Goal: Task Accomplishment & Management: Manage account settings

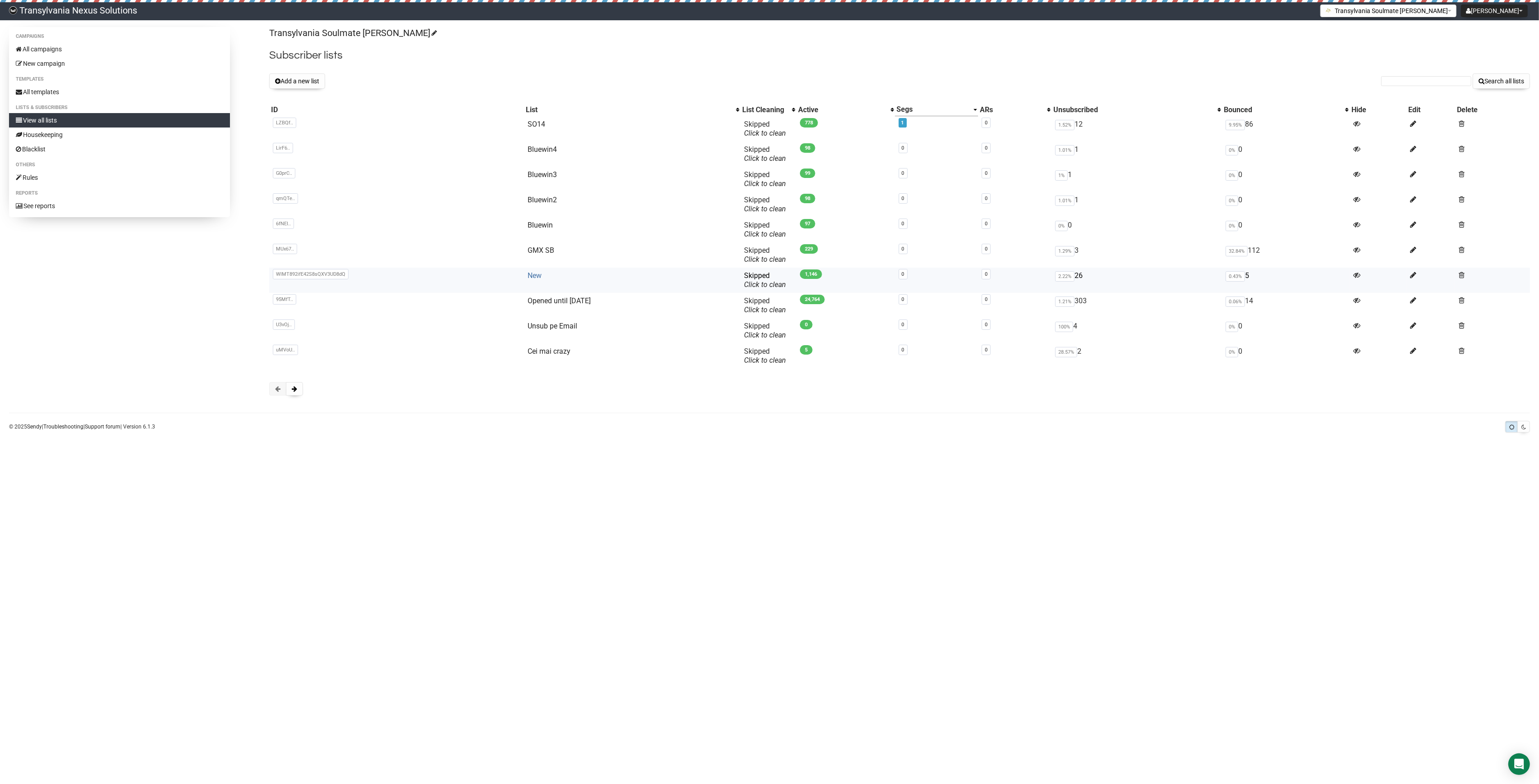
click at [528, 276] on link "New" at bounding box center [534, 275] width 14 height 8
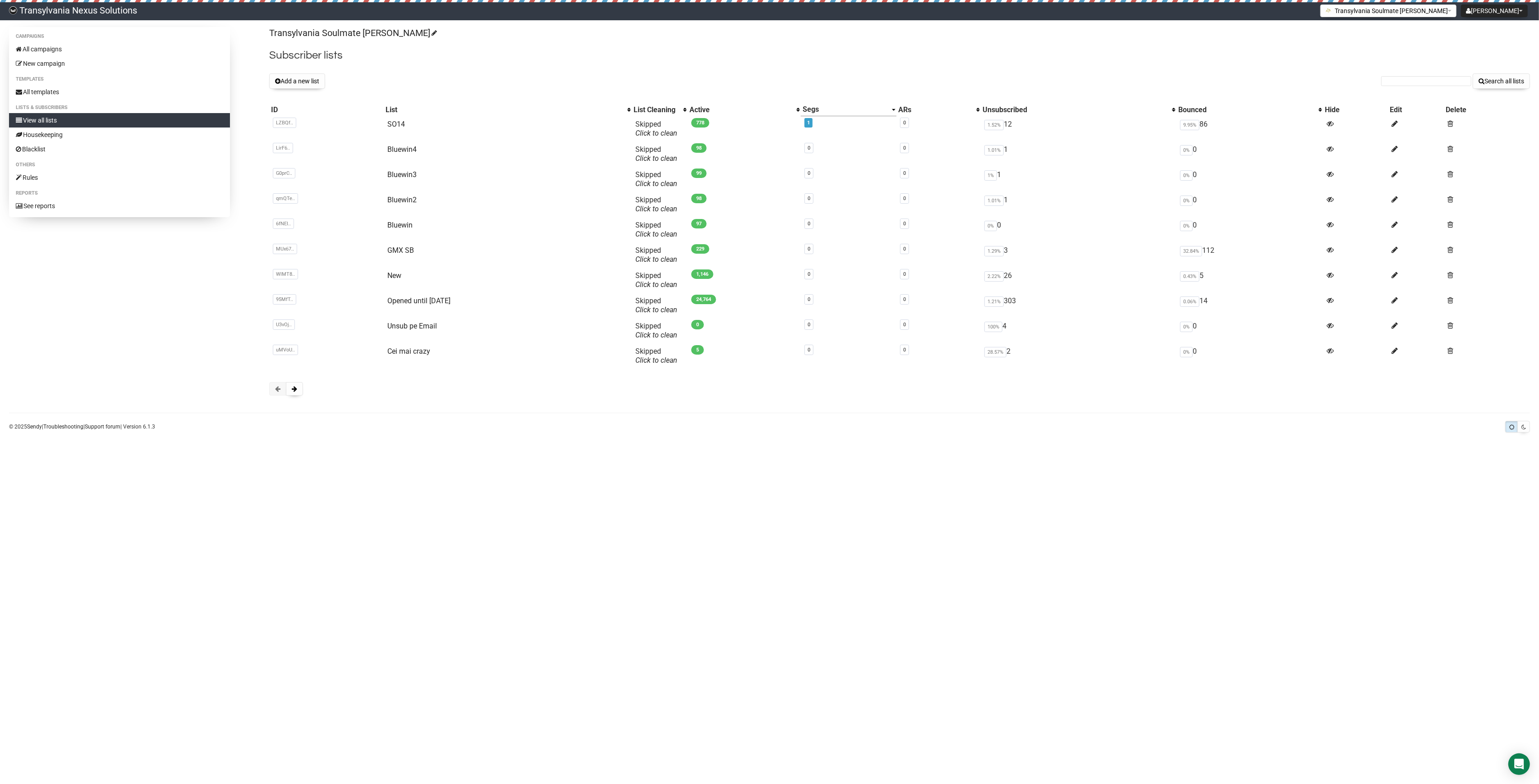
click at [1396, 73] on form "Search all lists" at bounding box center [1455, 81] width 149 height 16
click at [1394, 82] on input "text" at bounding box center [1426, 81] width 90 height 10
paste input "steffen.hildebrandt@yahoo.de"
type input "steffen.hildebrandt@yahoo.de"
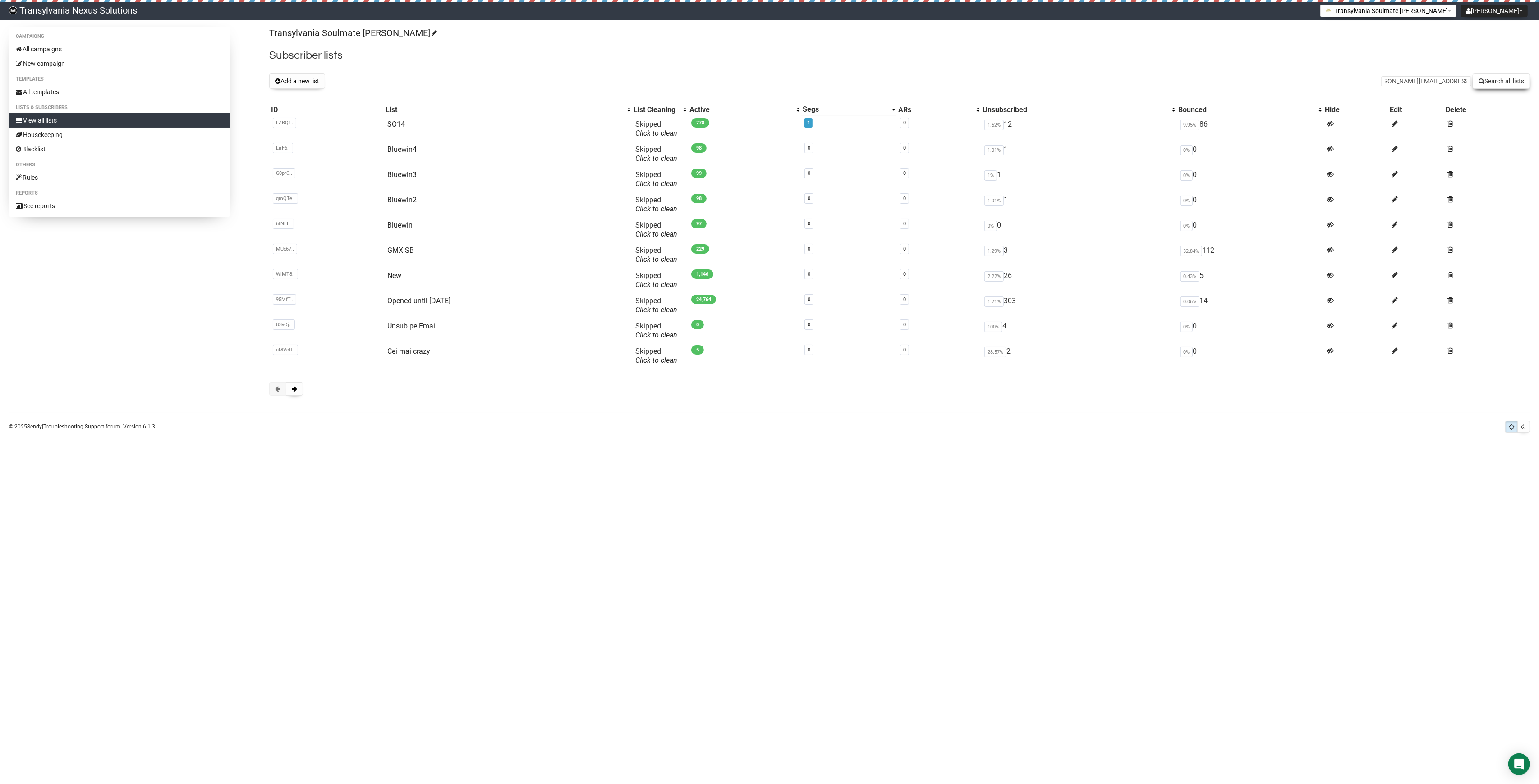
click at [1492, 85] on button "Search all lists" at bounding box center [1501, 81] width 57 height 16
click at [298, 84] on button "Add a new list" at bounding box center [298, 81] width 56 height 16
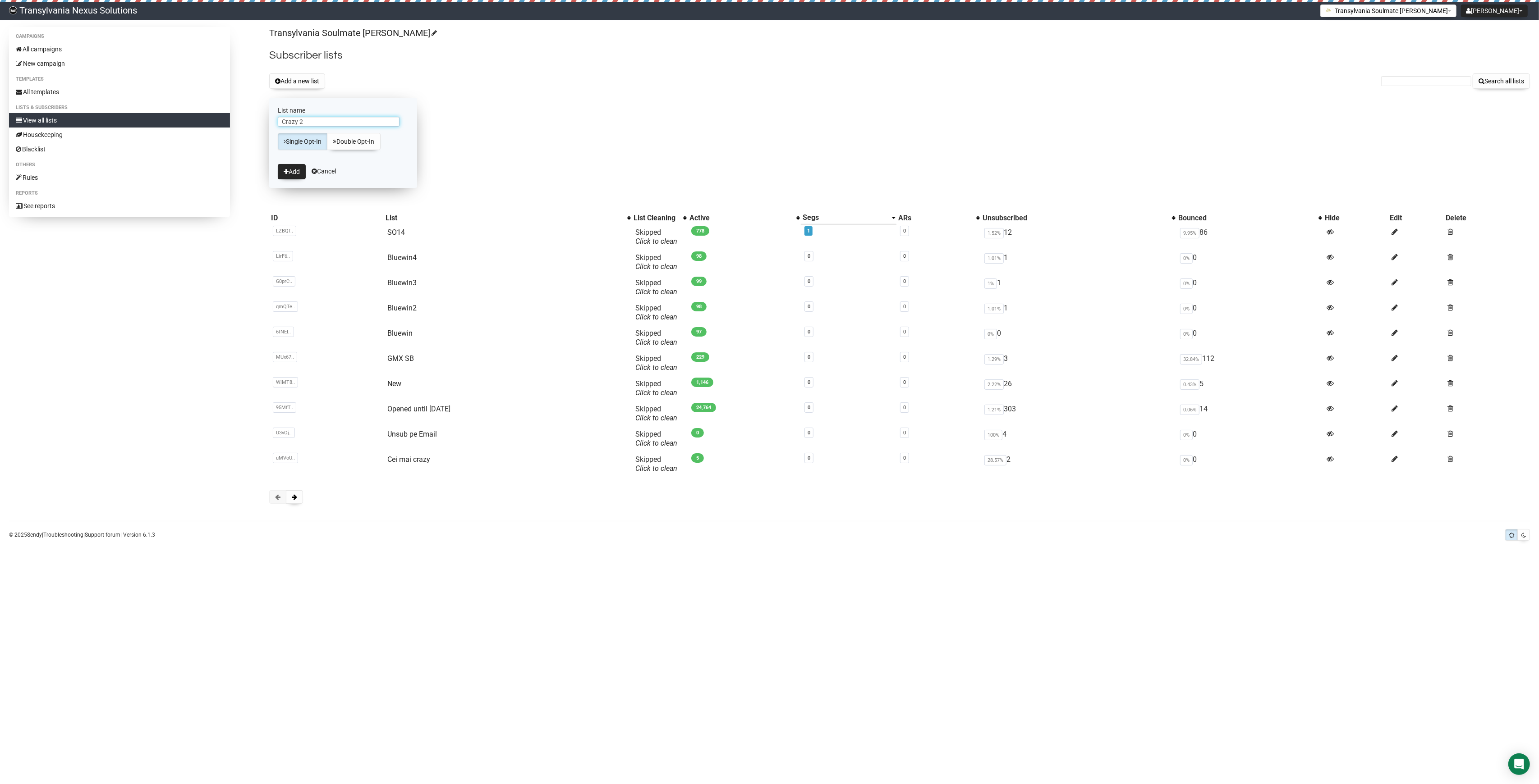
click at [339, 123] on input "Crazy 2" at bounding box center [339, 121] width 122 height 10
type input "Crazy 2"
click at [296, 179] on button "Add" at bounding box center [292, 172] width 28 height 16
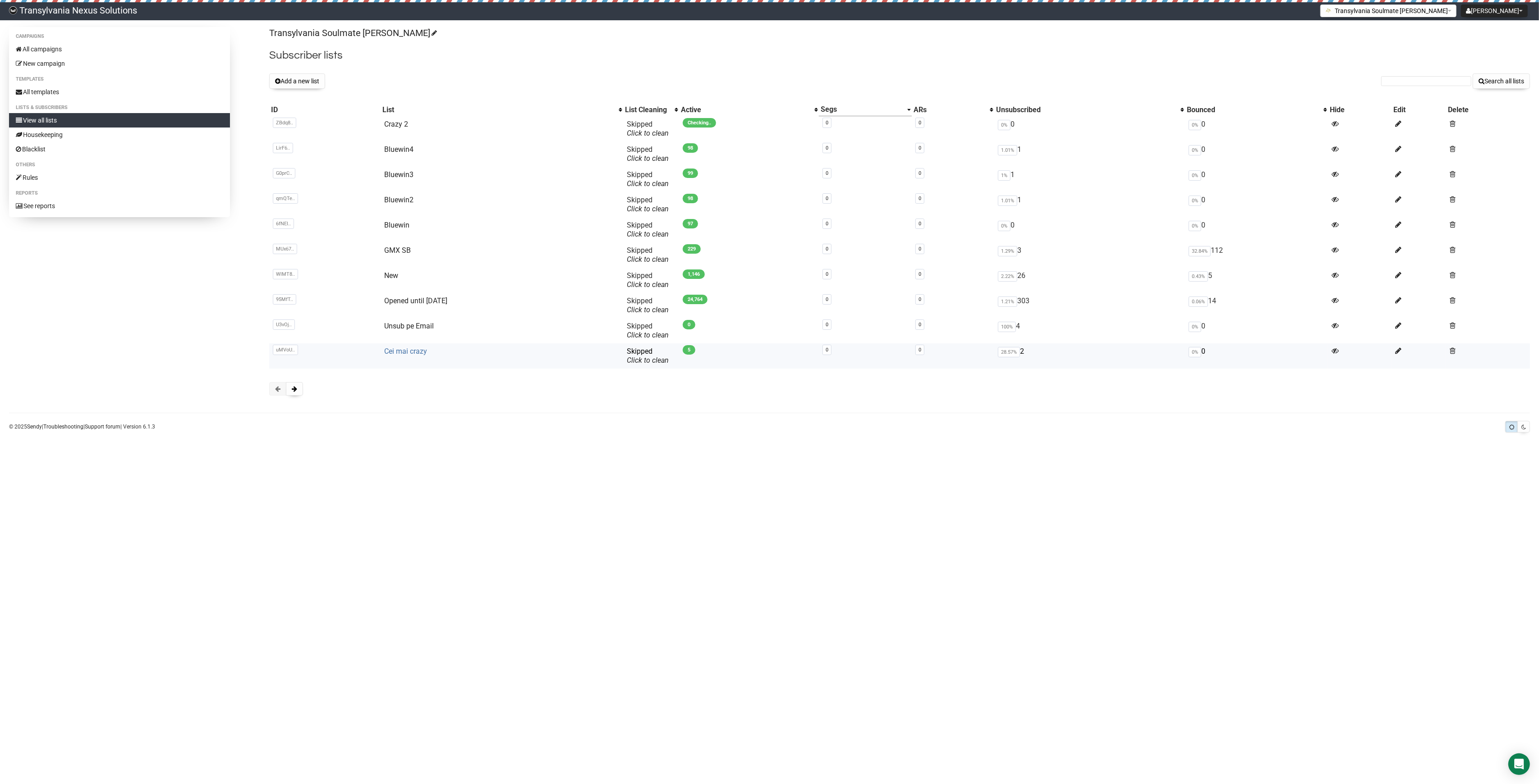
click at [417, 350] on link "Cei mai crazy" at bounding box center [406, 351] width 43 height 8
click at [400, 124] on link "Crazy 2" at bounding box center [399, 124] width 24 height 8
click at [704, 122] on span "0" at bounding box center [697, 123] width 13 height 10
click at [704, 119] on span "0" at bounding box center [697, 123] width 13 height 10
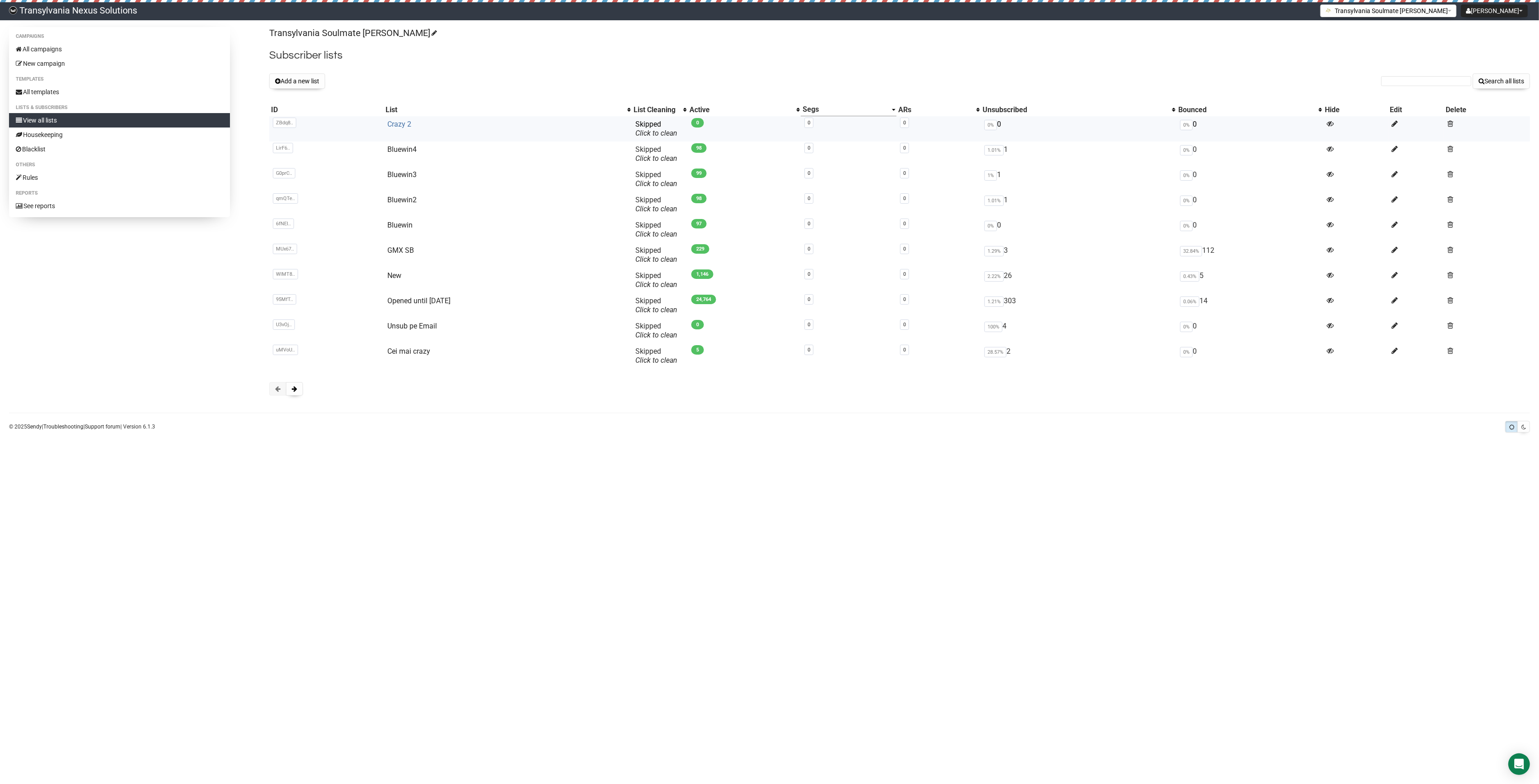
click at [391, 126] on link "Crazy 2" at bounding box center [399, 124] width 24 height 8
drag, startPoint x: 715, startPoint y: 126, endPoint x: 726, endPoint y: 112, distance: 17.8
click at [704, 122] on span "0" at bounding box center [697, 123] width 13 height 10
click at [401, 123] on link "Crazy 2" at bounding box center [399, 124] width 24 height 8
click at [62, 120] on link "View all lists" at bounding box center [119, 120] width 221 height 14
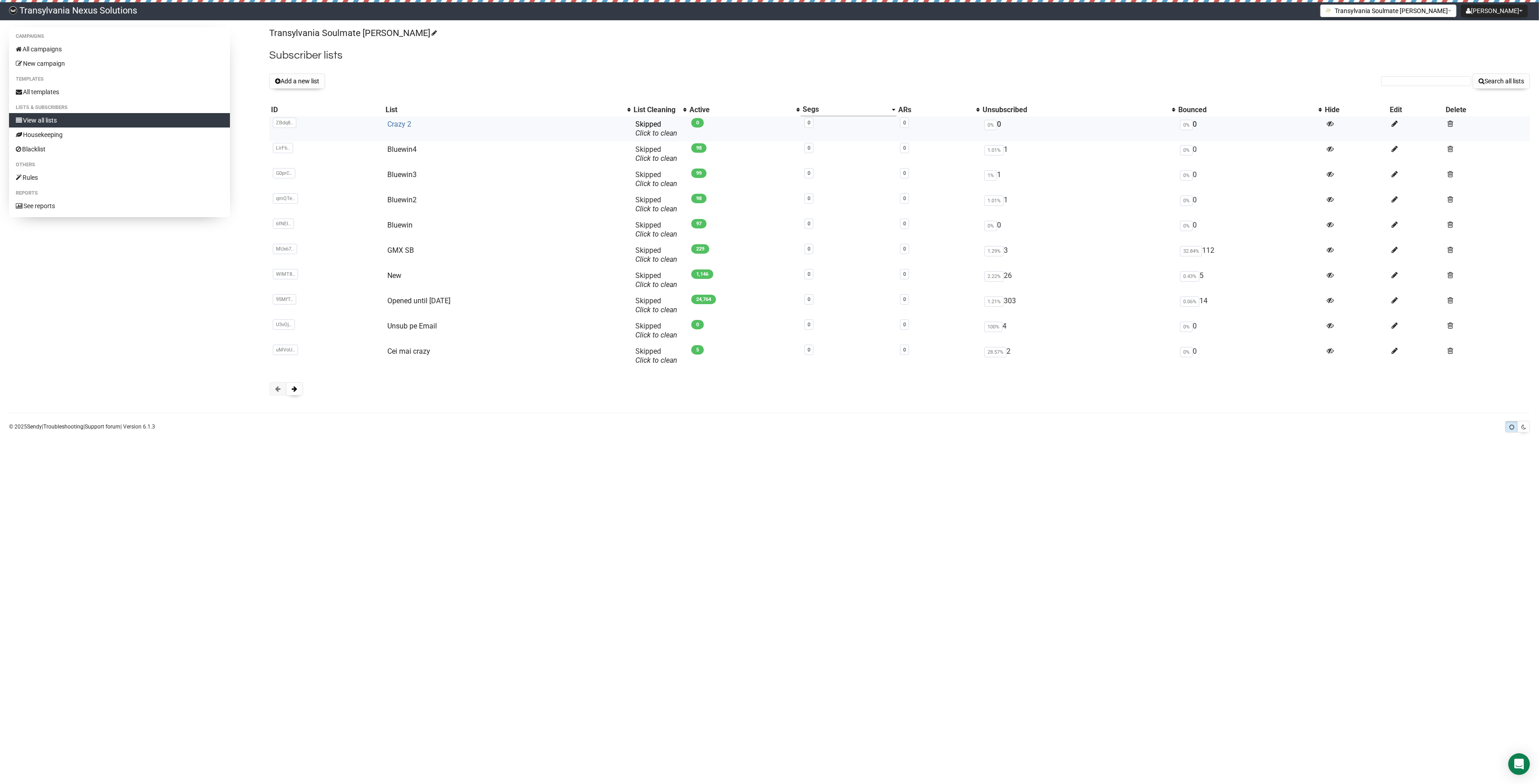
click at [399, 122] on link "Crazy 2" at bounding box center [399, 124] width 24 height 8
click at [94, 47] on link "All campaigns" at bounding box center [119, 49] width 221 height 14
click at [67, 47] on link "All campaigns" at bounding box center [119, 49] width 221 height 14
drag, startPoint x: 655, startPoint y: 29, endPoint x: 630, endPoint y: 8, distance: 32.6
click at [655, 29] on p "Transylvania Soulmate [PERSON_NAME]" at bounding box center [900, 33] width 1261 height 12
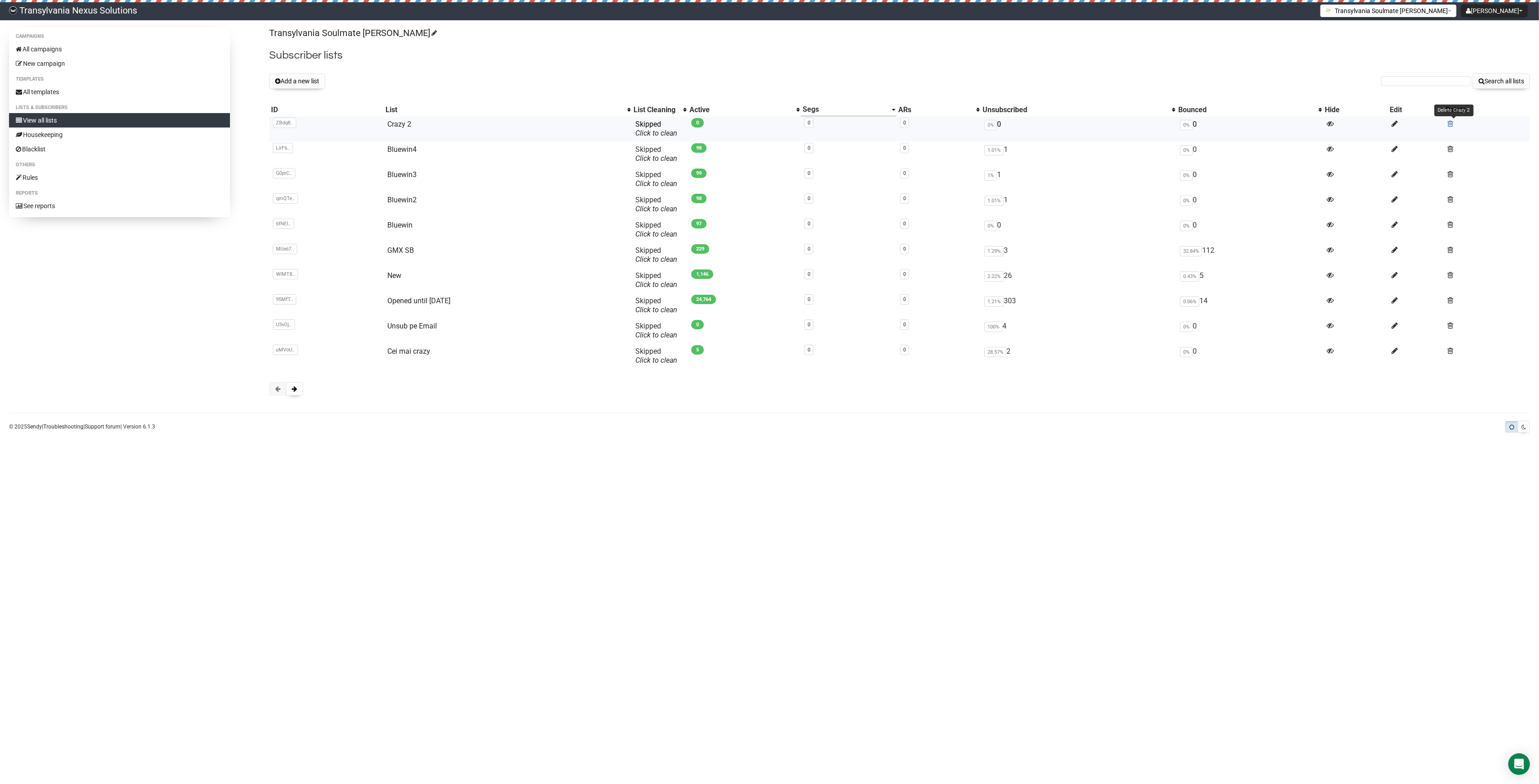
click at [1454, 124] on span at bounding box center [1451, 124] width 6 height 8
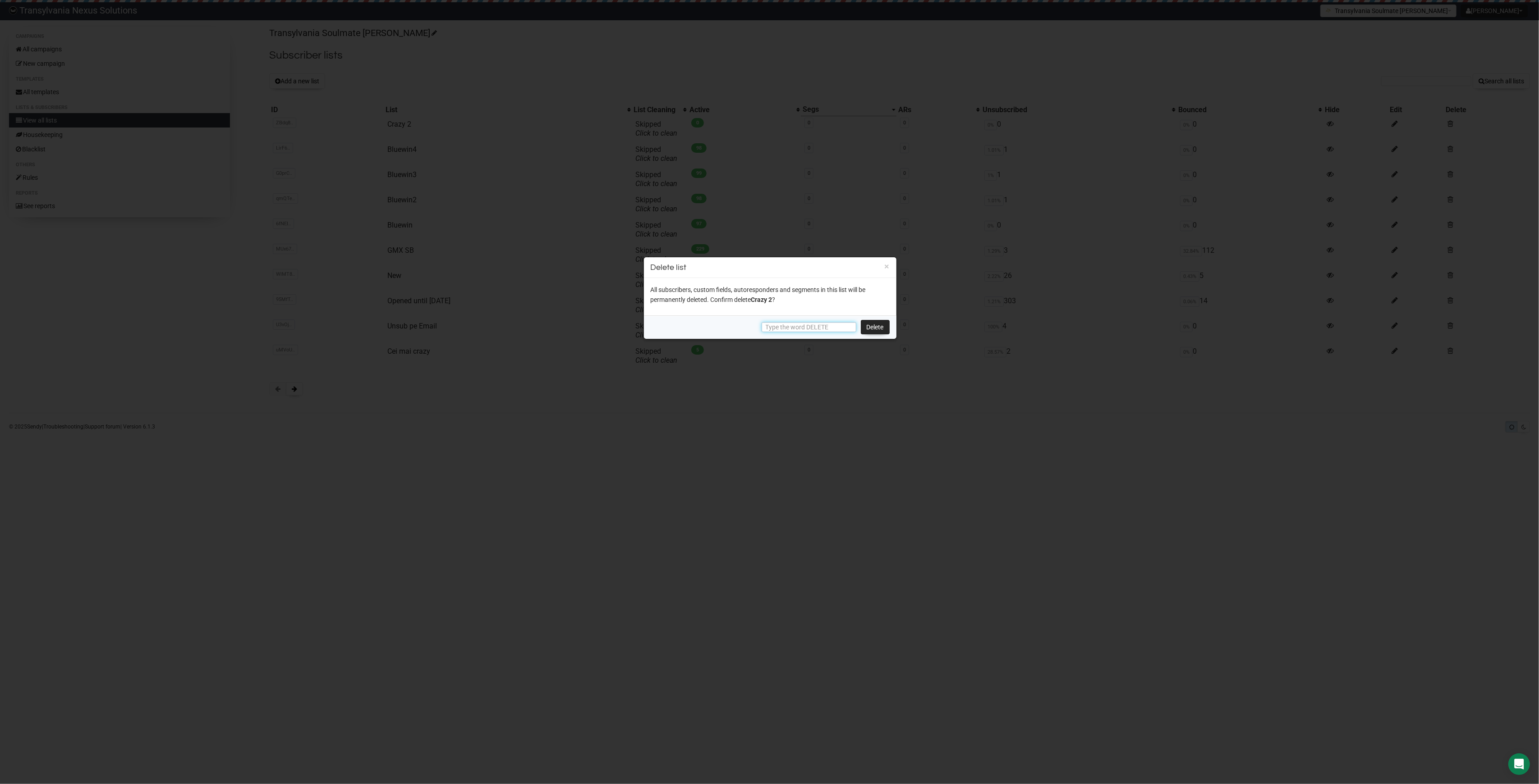
click at [816, 327] on input "text" at bounding box center [809, 327] width 94 height 10
type input "DELETE"
click at [884, 327] on link "Delete" at bounding box center [875, 327] width 29 height 14
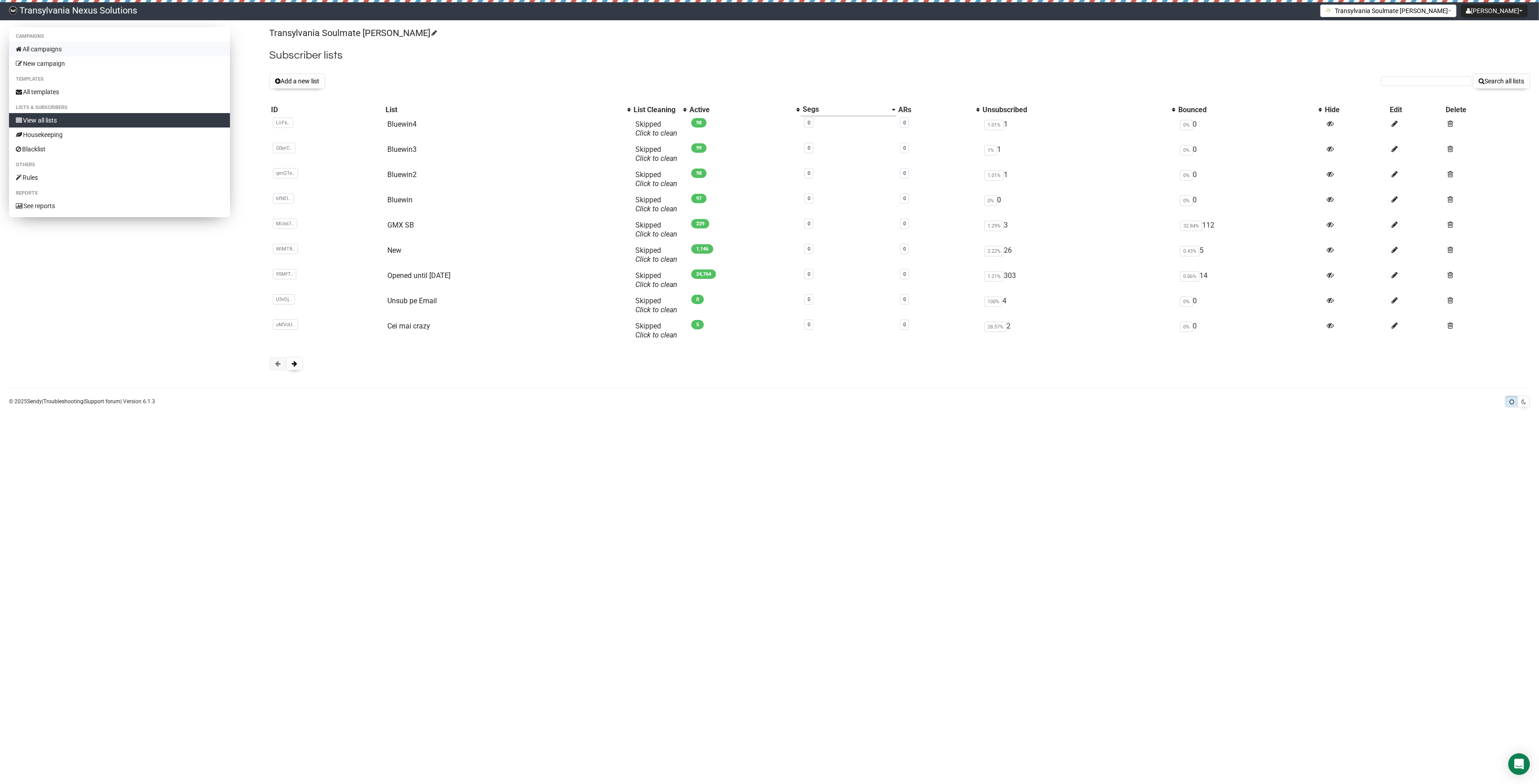
click at [70, 49] on link "All campaigns" at bounding box center [119, 49] width 221 height 14
click at [306, 85] on button "Add a new list" at bounding box center [298, 81] width 56 height 16
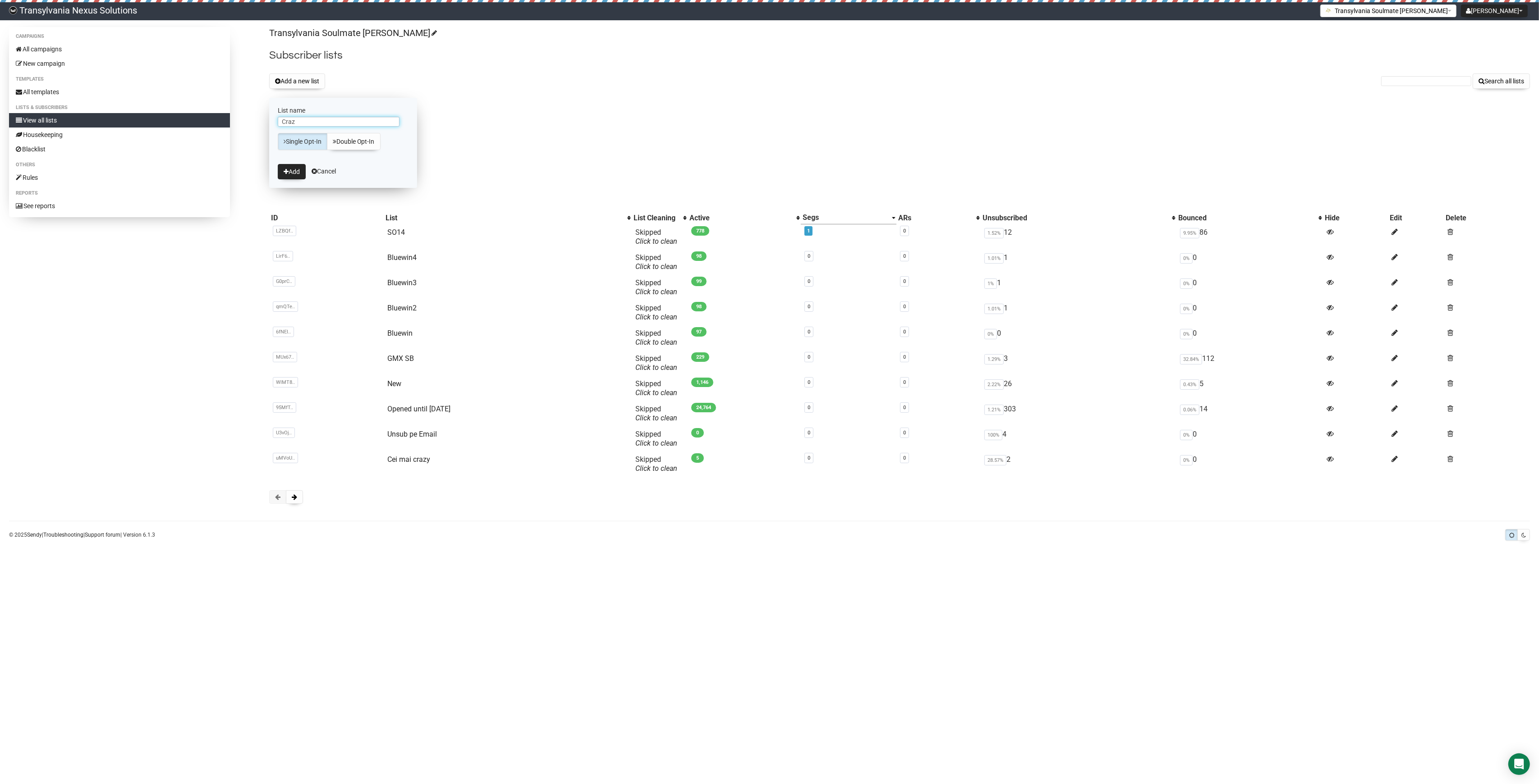
type input "Crazy 2"
click at [282, 168] on button "Add" at bounding box center [292, 172] width 28 height 16
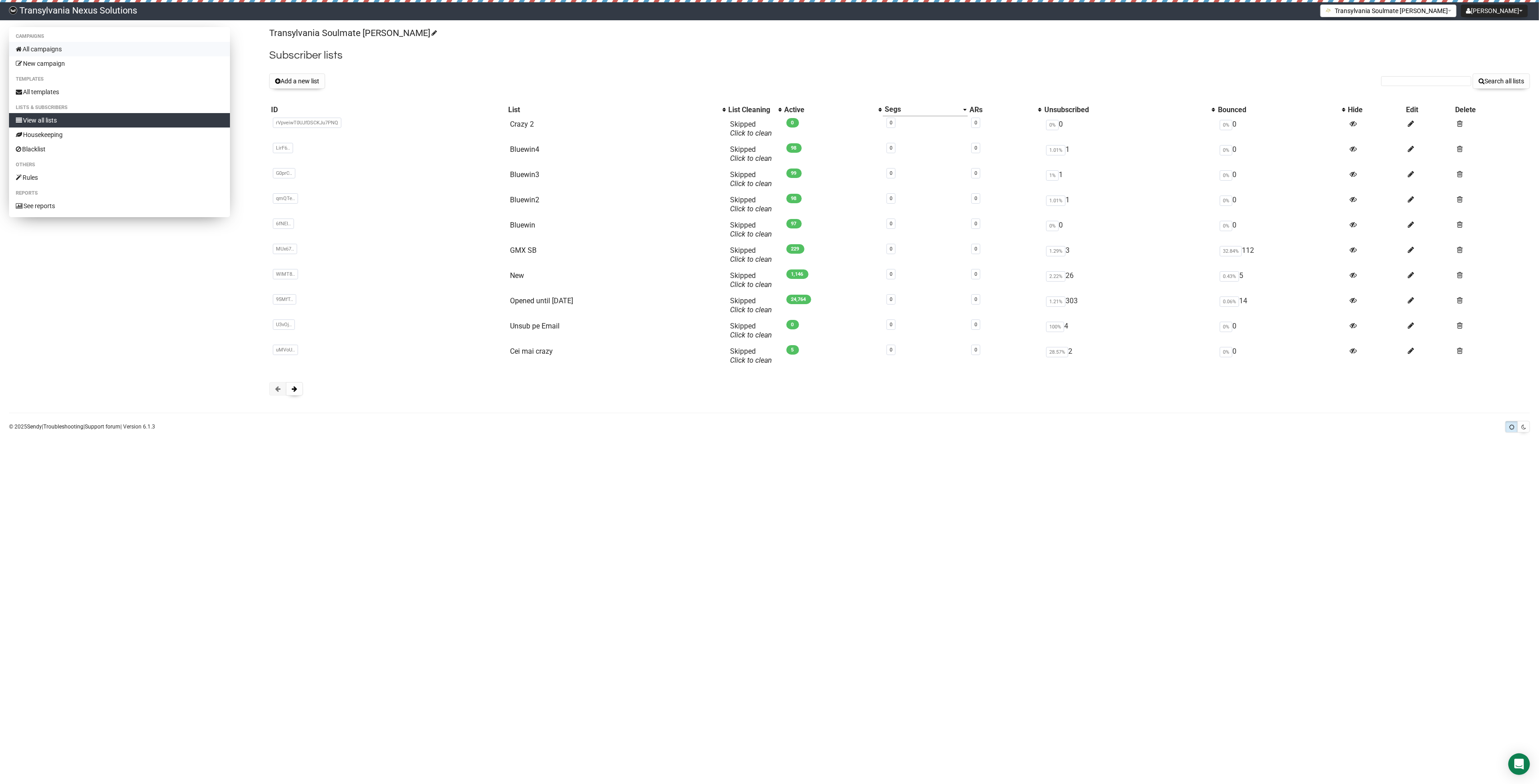
click at [63, 42] on link "All campaigns" at bounding box center [119, 49] width 221 height 14
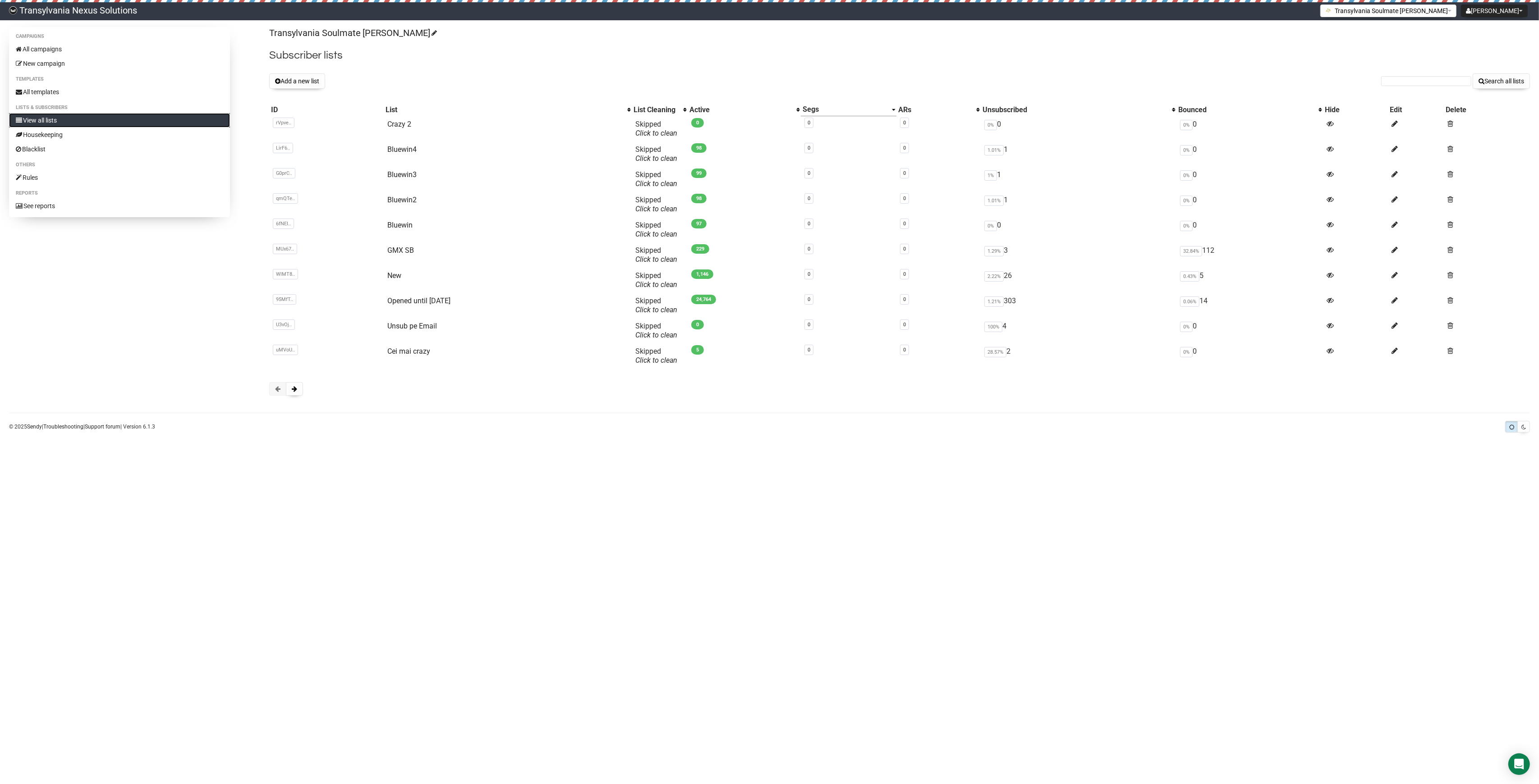
click at [31, 124] on link "View all lists" at bounding box center [119, 120] width 221 height 14
click at [734, 115] on th "Active" at bounding box center [744, 110] width 113 height 13
click at [572, 81] on div "Add a new list Search all lists" at bounding box center [900, 81] width 1261 height 16
click at [729, 110] on div "Active" at bounding box center [740, 109] width 102 height 9
click at [723, 111] on div "Active" at bounding box center [740, 109] width 102 height 9
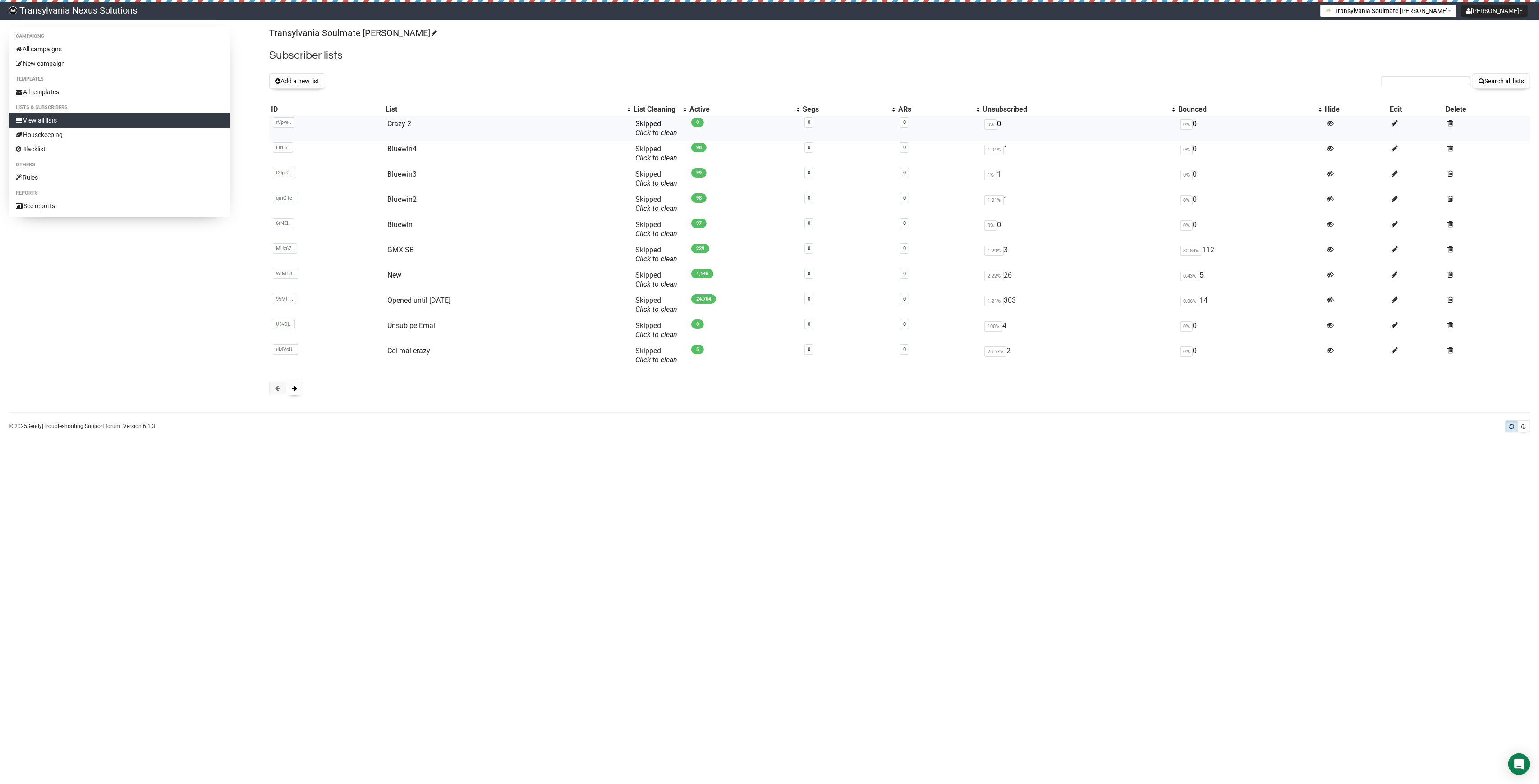
drag, startPoint x: 723, startPoint y: 111, endPoint x: 720, endPoint y: 122, distance: 11.4
click at [720, 122] on table "ID List List Cleaning Active Segs ARs Unsubscribed Bounced Hide Edit Delete rVp…" at bounding box center [900, 236] width 1261 height 265
click at [716, 111] on div "Active" at bounding box center [740, 109] width 102 height 9
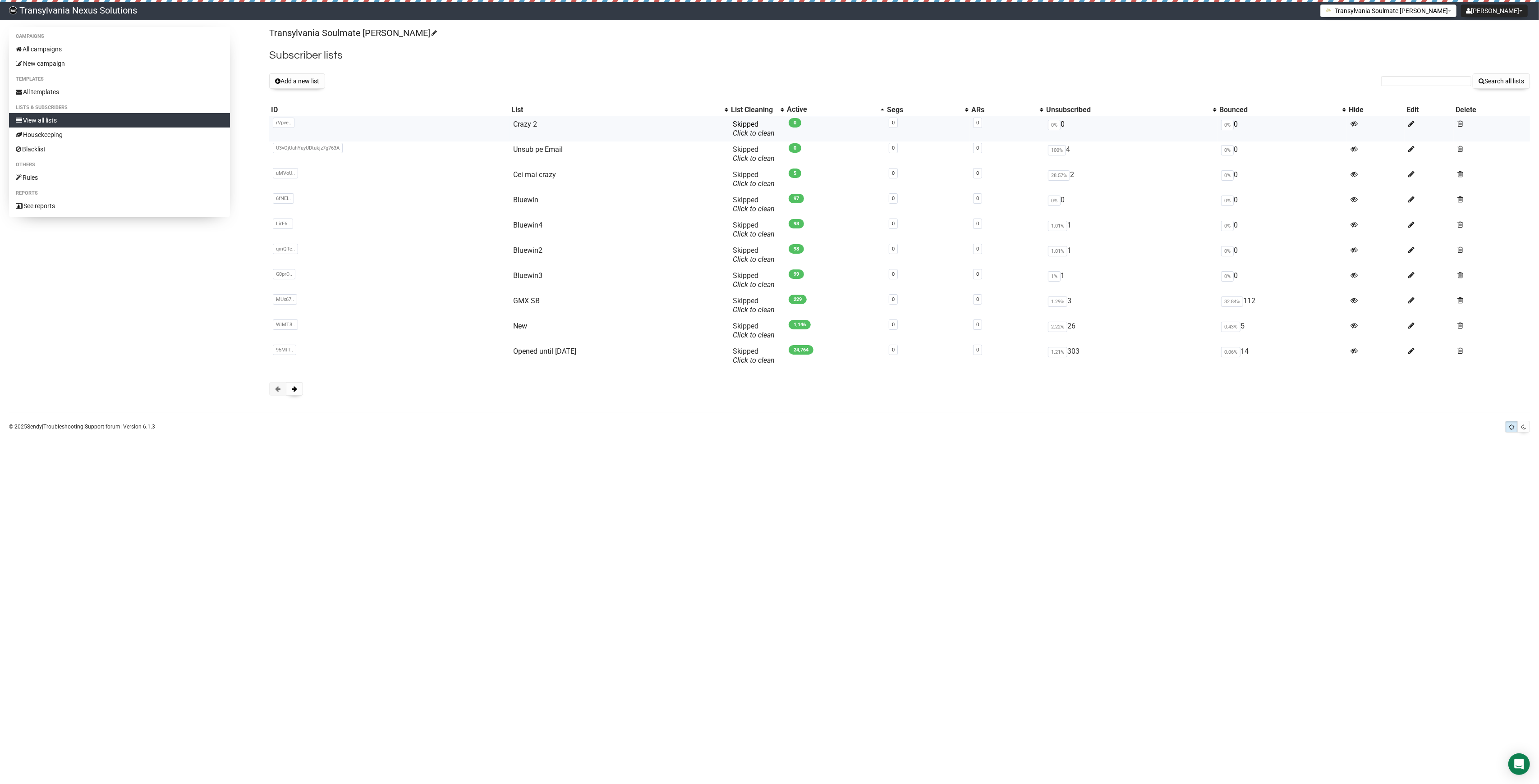
click at [801, 124] on span "0" at bounding box center [795, 123] width 13 height 10
click at [41, 51] on link "All campaigns" at bounding box center [119, 49] width 221 height 14
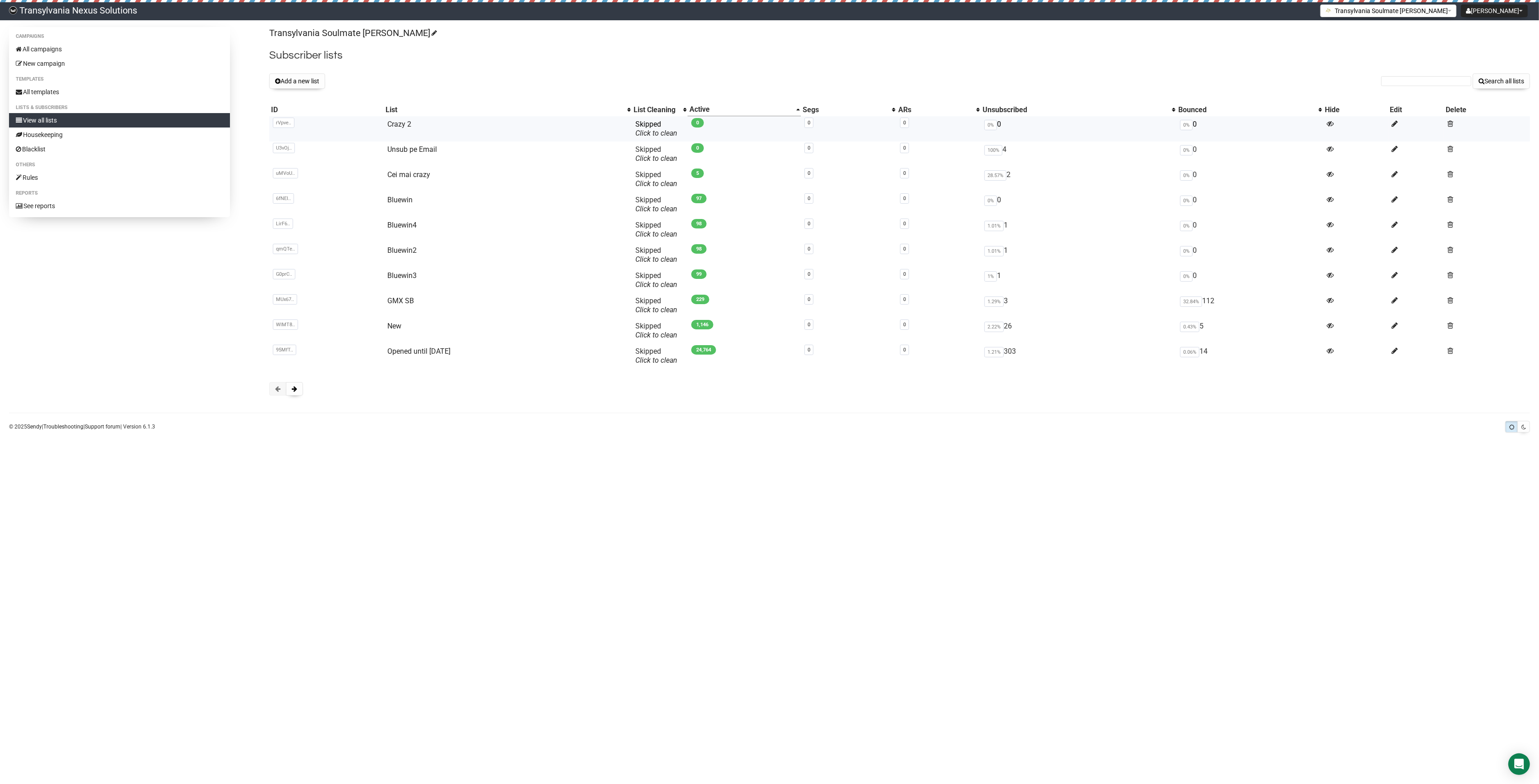
click at [407, 128] on td "Crazy 2" at bounding box center [508, 129] width 249 height 25
click at [394, 126] on link "Crazy 2" at bounding box center [399, 124] width 24 height 8
click at [1453, 124] on span at bounding box center [1451, 124] width 6 height 8
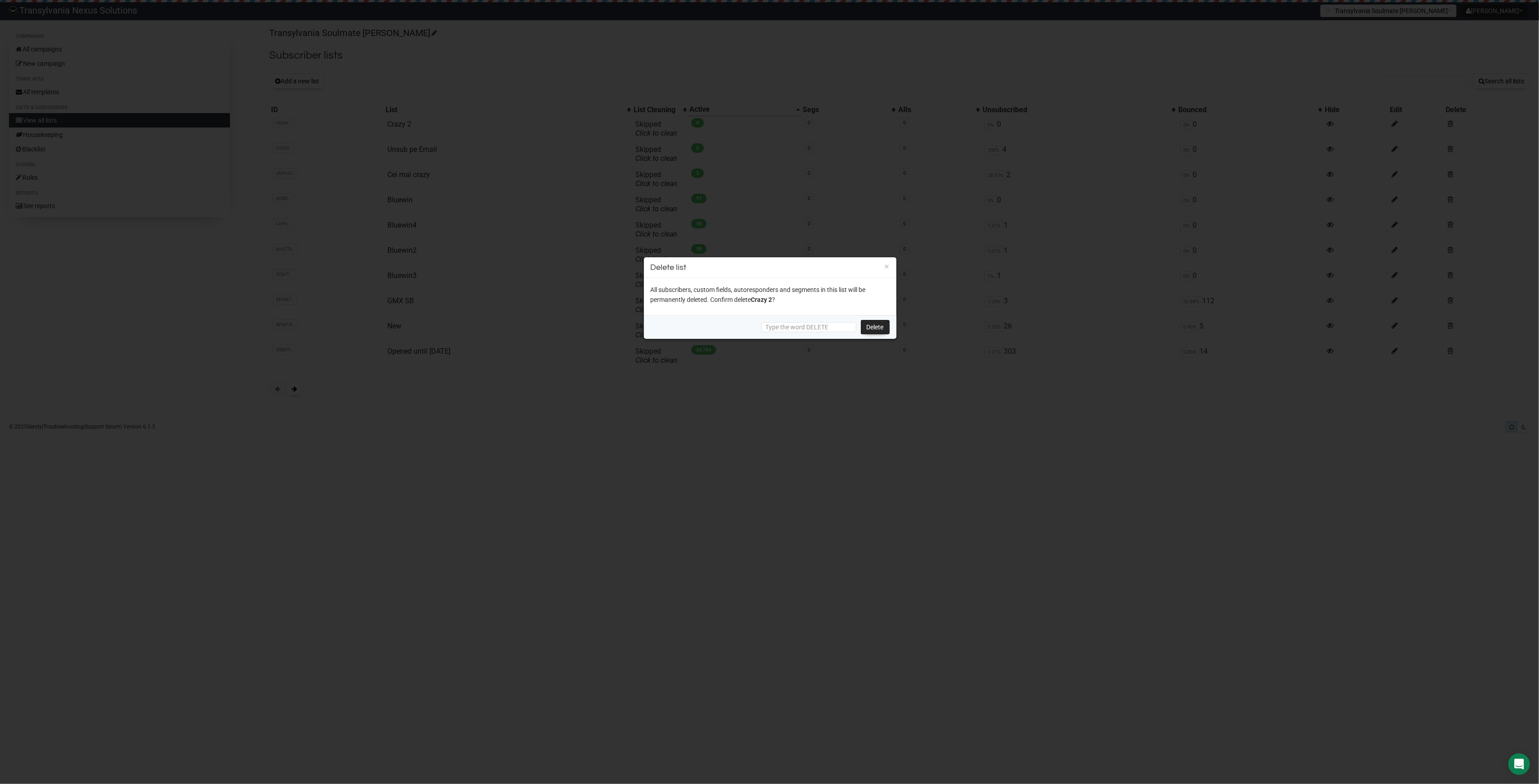
click at [839, 319] on div "Delete" at bounding box center [770, 327] width 253 height 23
click at [836, 322] on input "text" at bounding box center [809, 327] width 94 height 10
type input "DELETE"
click at [878, 329] on link "Delete" at bounding box center [875, 327] width 29 height 14
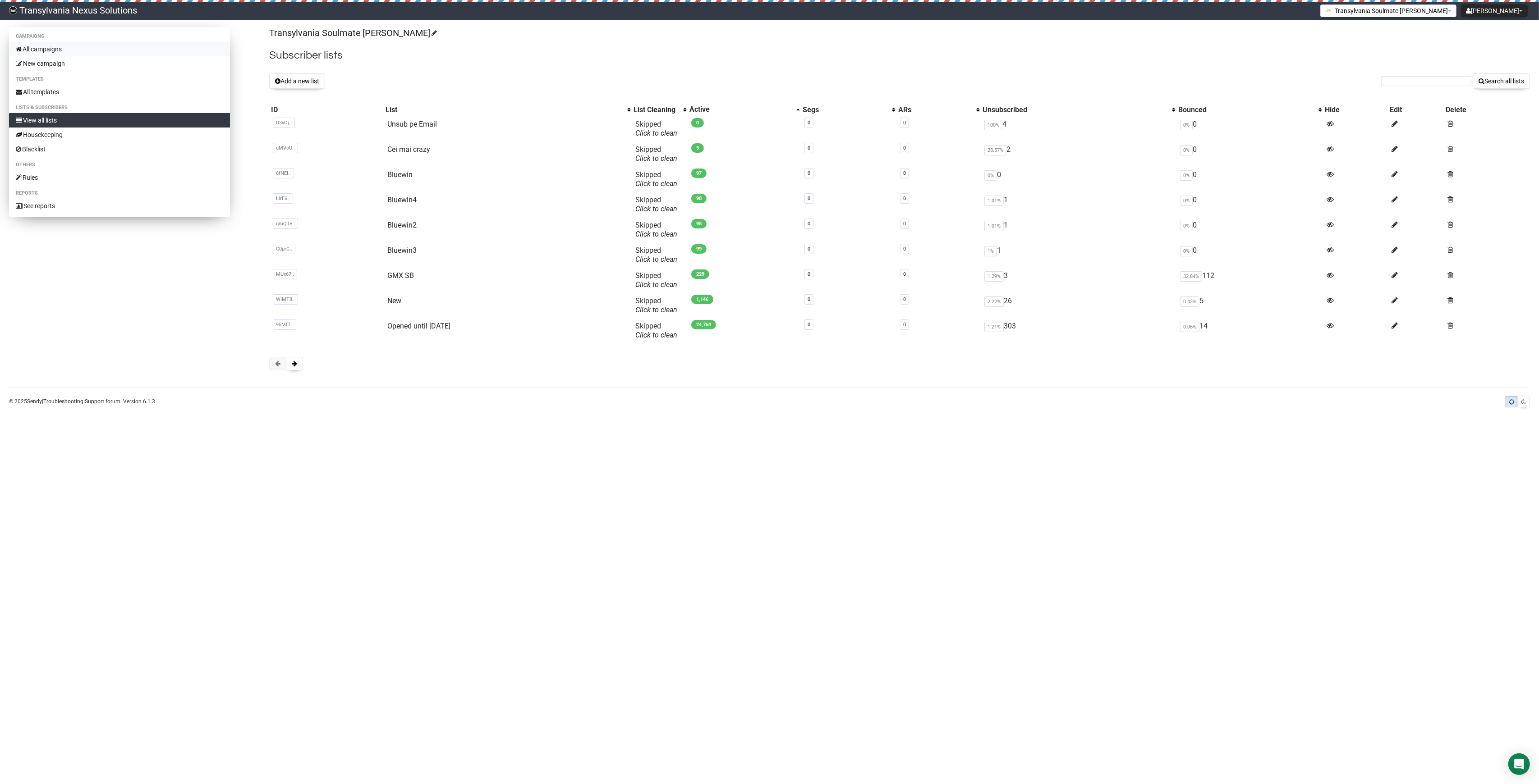
click at [72, 46] on link "All campaigns" at bounding box center [119, 49] width 221 height 14
click at [297, 80] on button "Add a new list" at bounding box center [298, 81] width 56 height 16
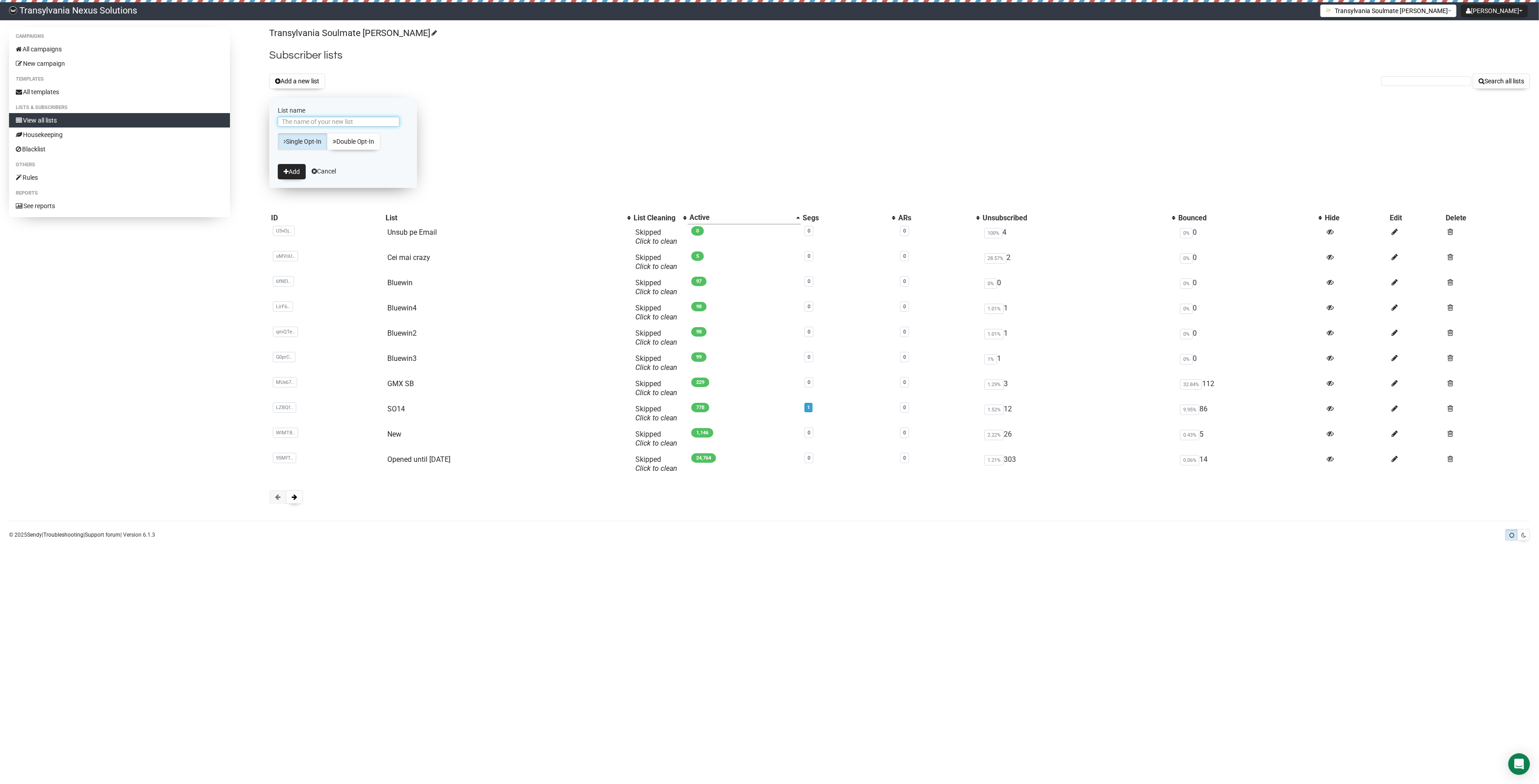
type input "@"
type input "2"
type input "@"
type input "2 Orders"
click at [290, 173] on button "Add" at bounding box center [292, 172] width 28 height 16
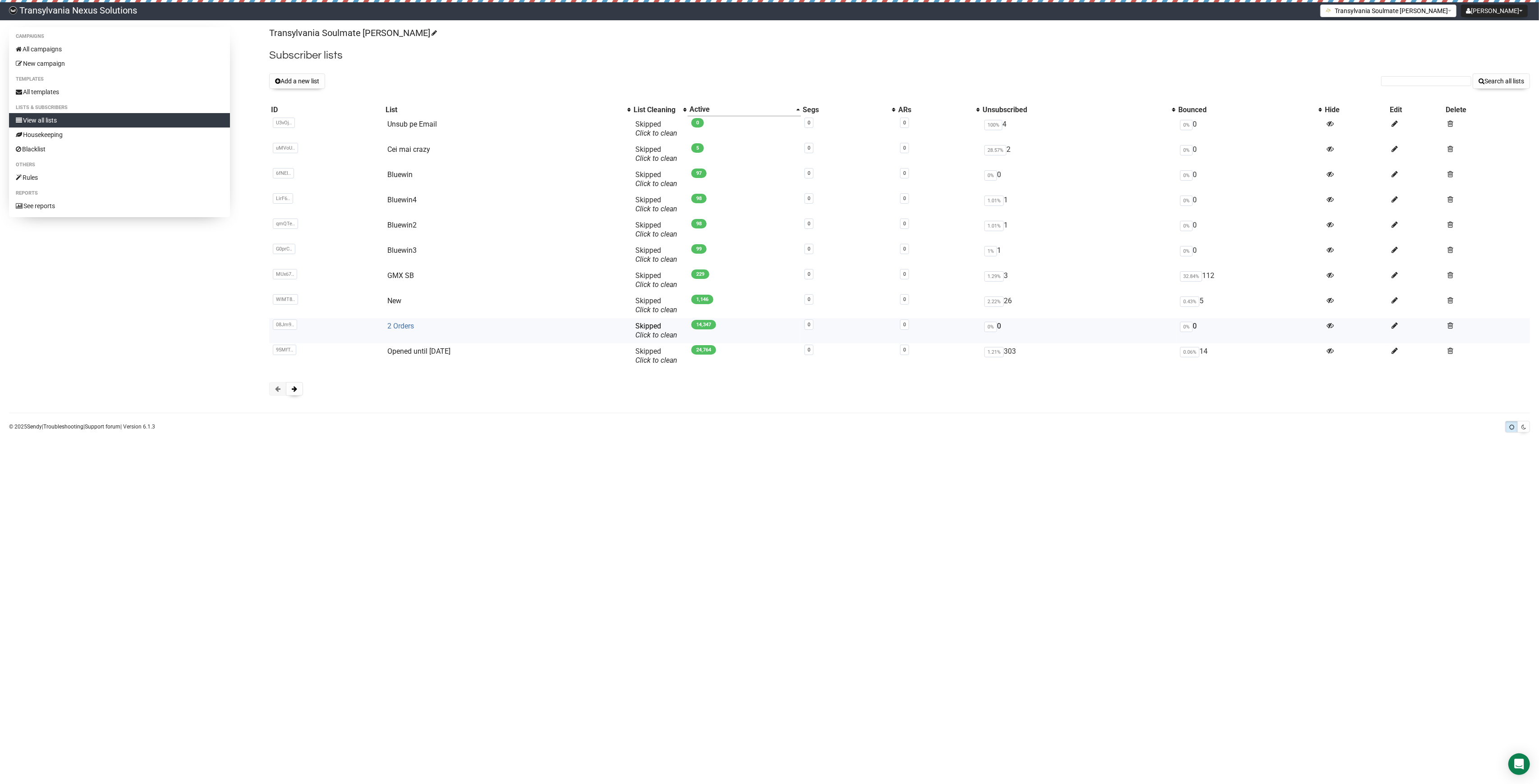
click at [400, 324] on link "2 Orders" at bounding box center [400, 326] width 27 height 8
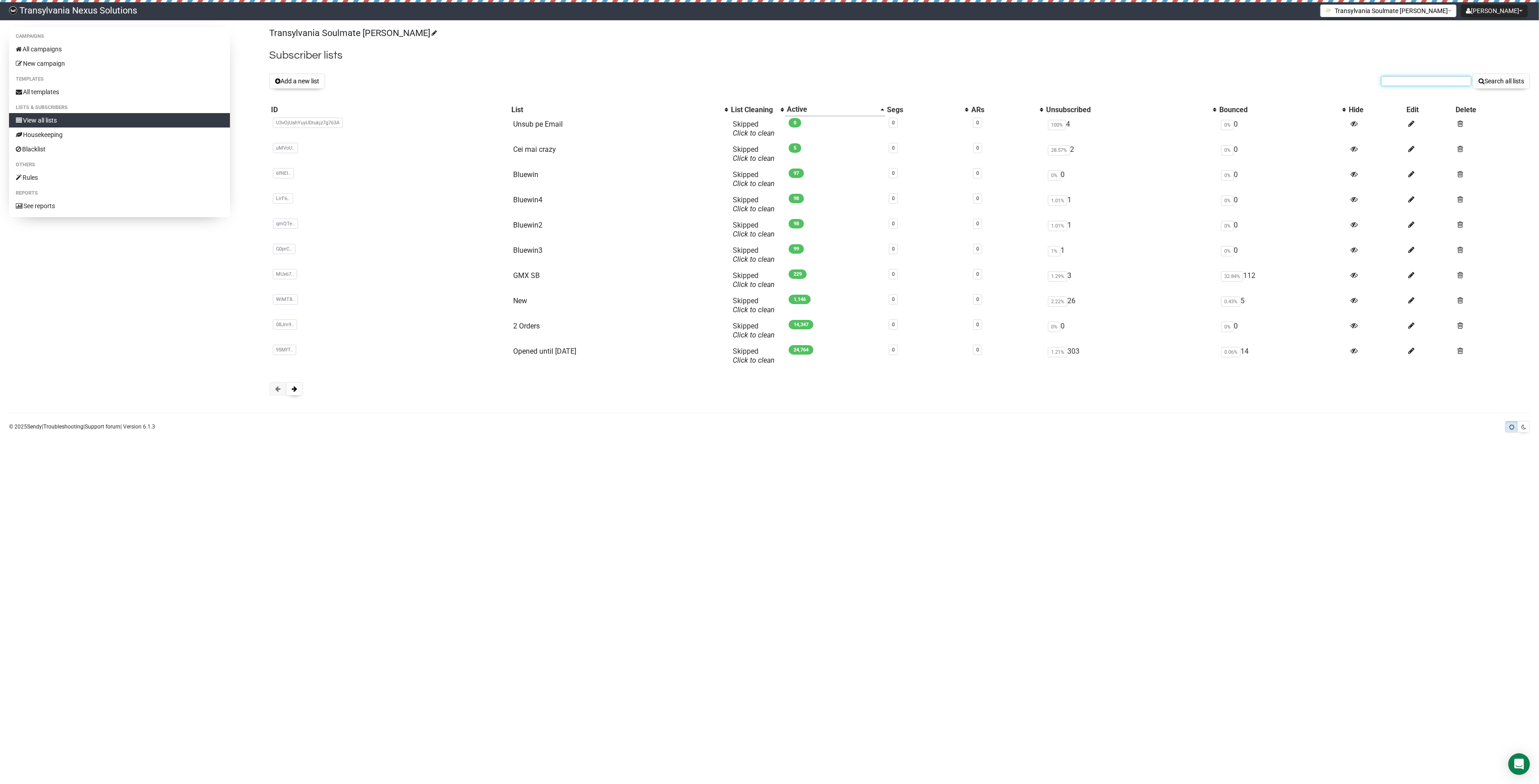
click at [1415, 76] on input "text" at bounding box center [1426, 81] width 90 height 10
paste input "anita.egner-ivkovic@gmx.de"
type input "anita.egner-ivkovic@gmx.de"
click at [1503, 84] on button "Search all lists" at bounding box center [1501, 81] width 57 height 16
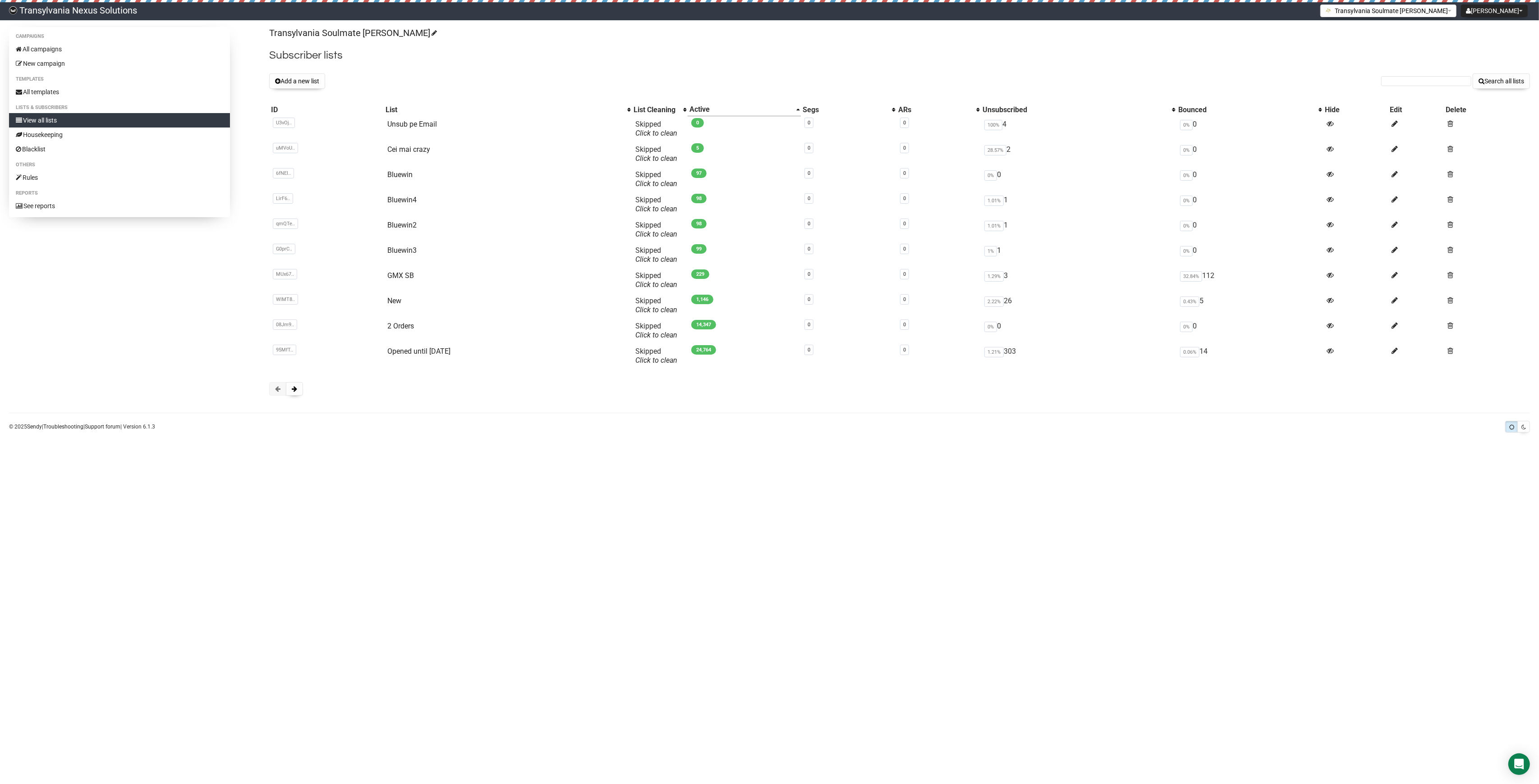
click at [1463, 74] on form "Search all lists" at bounding box center [1455, 81] width 149 height 16
click at [1399, 83] on input "text" at bounding box center [1426, 81] width 90 height 10
paste input "spitzer@hotmail.de"
type input "spitzer@hotmail.de"
click at [1520, 82] on button "Search all lists" at bounding box center [1501, 81] width 57 height 16
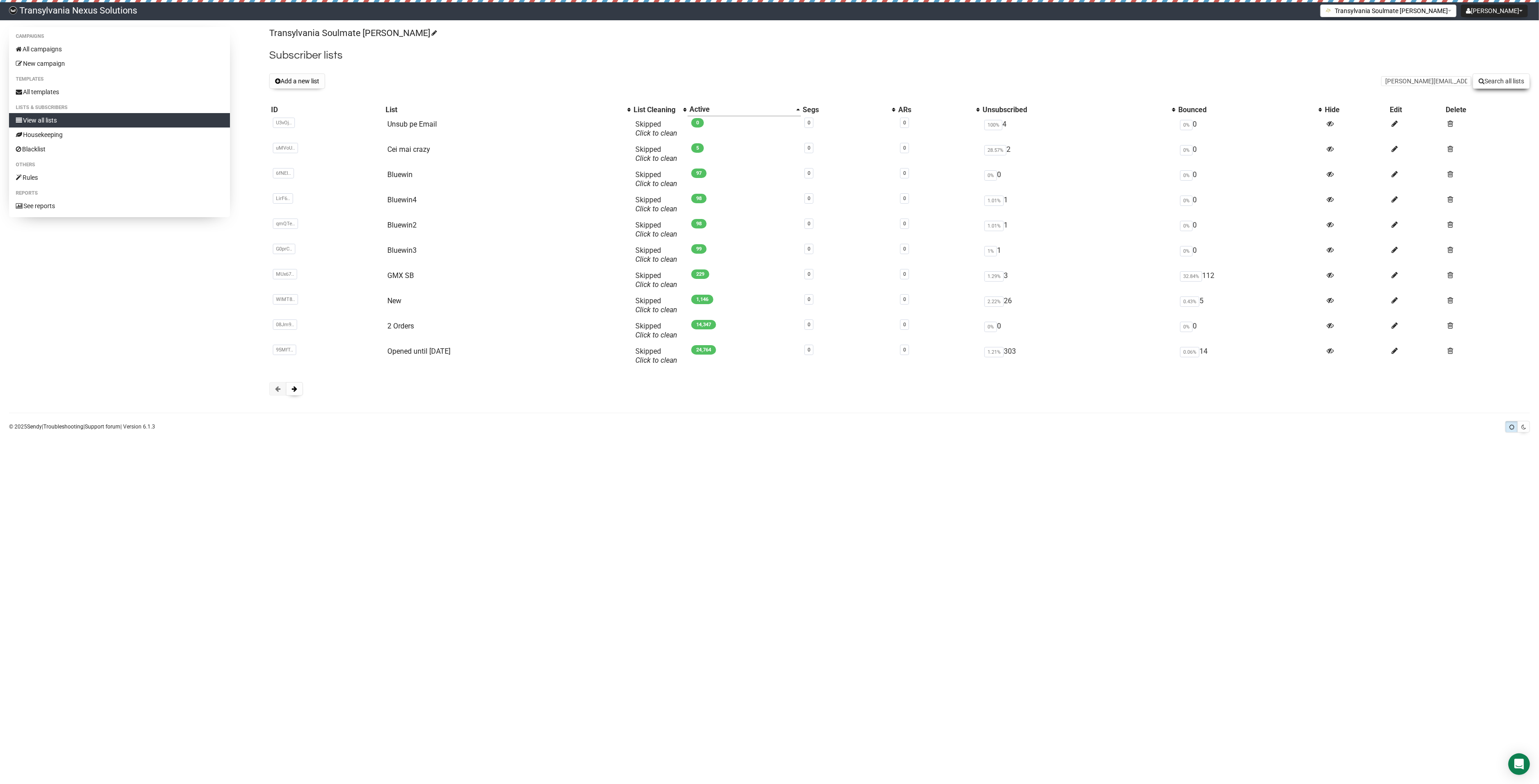
click at [1492, 80] on button "Search all lists" at bounding box center [1501, 81] width 57 height 16
click at [1391, 80] on input "spitzer@hotmail.de" at bounding box center [1426, 81] width 90 height 10
click at [435, 129] on td "Unsub pe Email" at bounding box center [508, 129] width 249 height 25
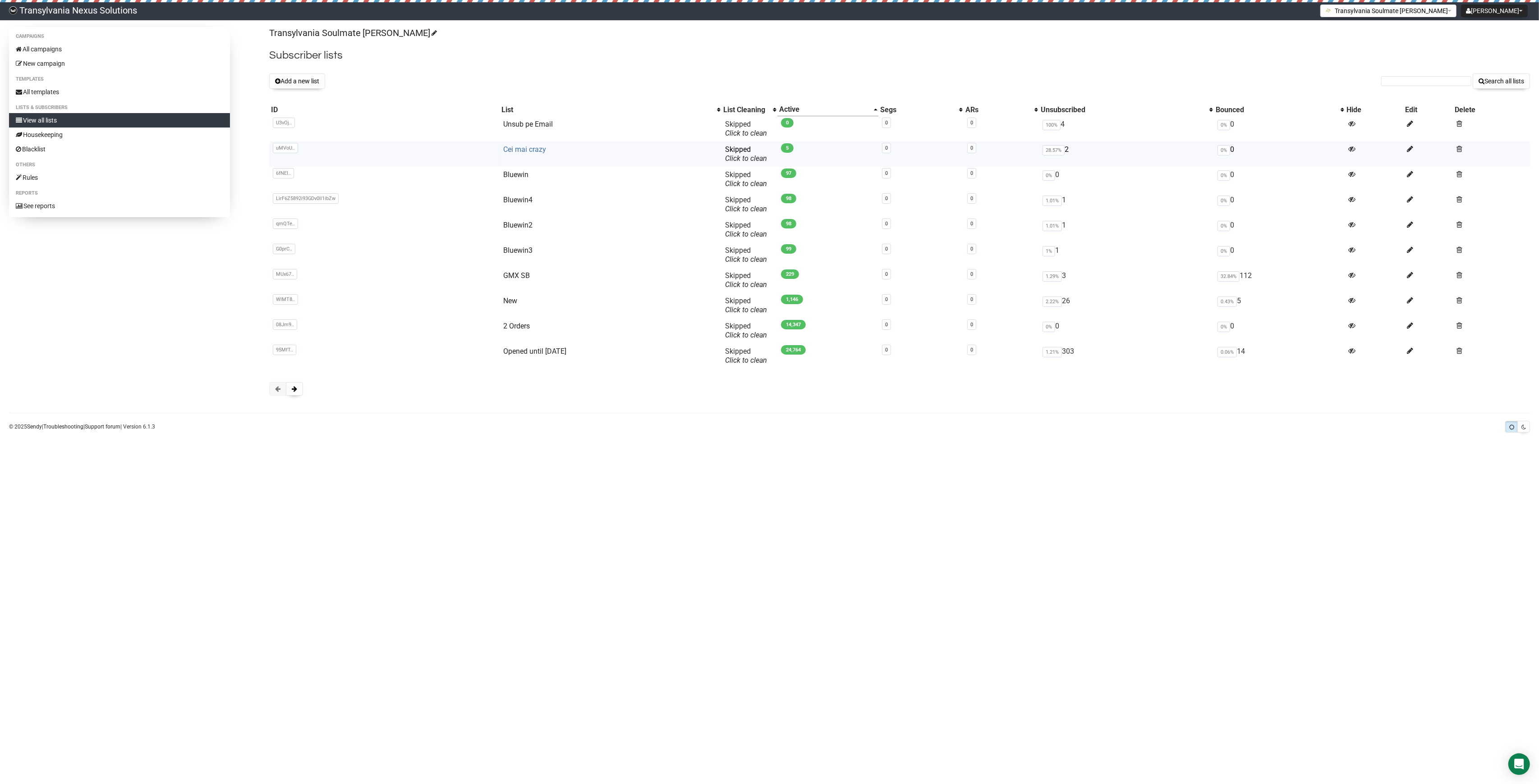
click at [514, 150] on link "Cei mai crazy" at bounding box center [525, 149] width 43 height 8
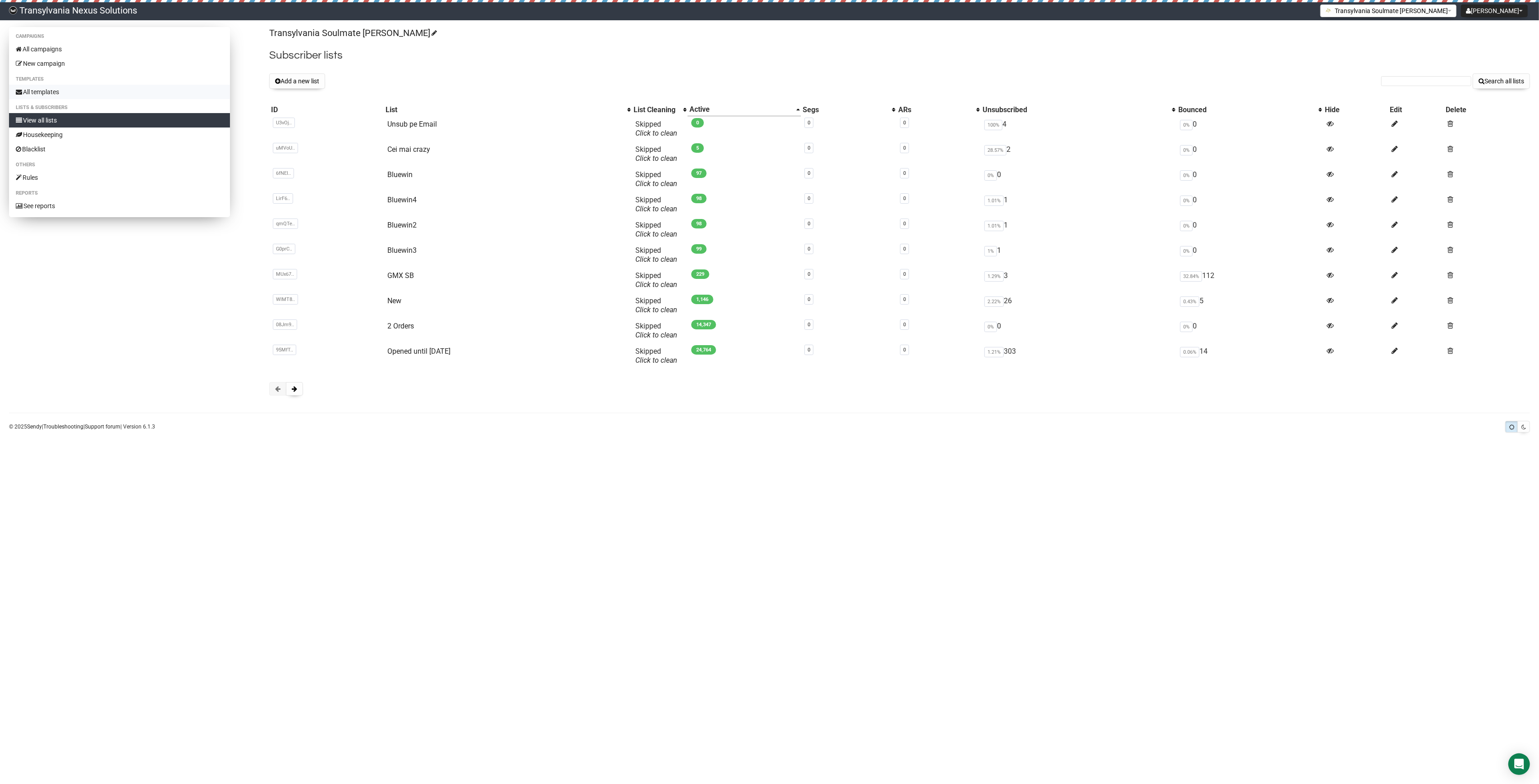
click at [29, 90] on link "All templates" at bounding box center [119, 92] width 221 height 14
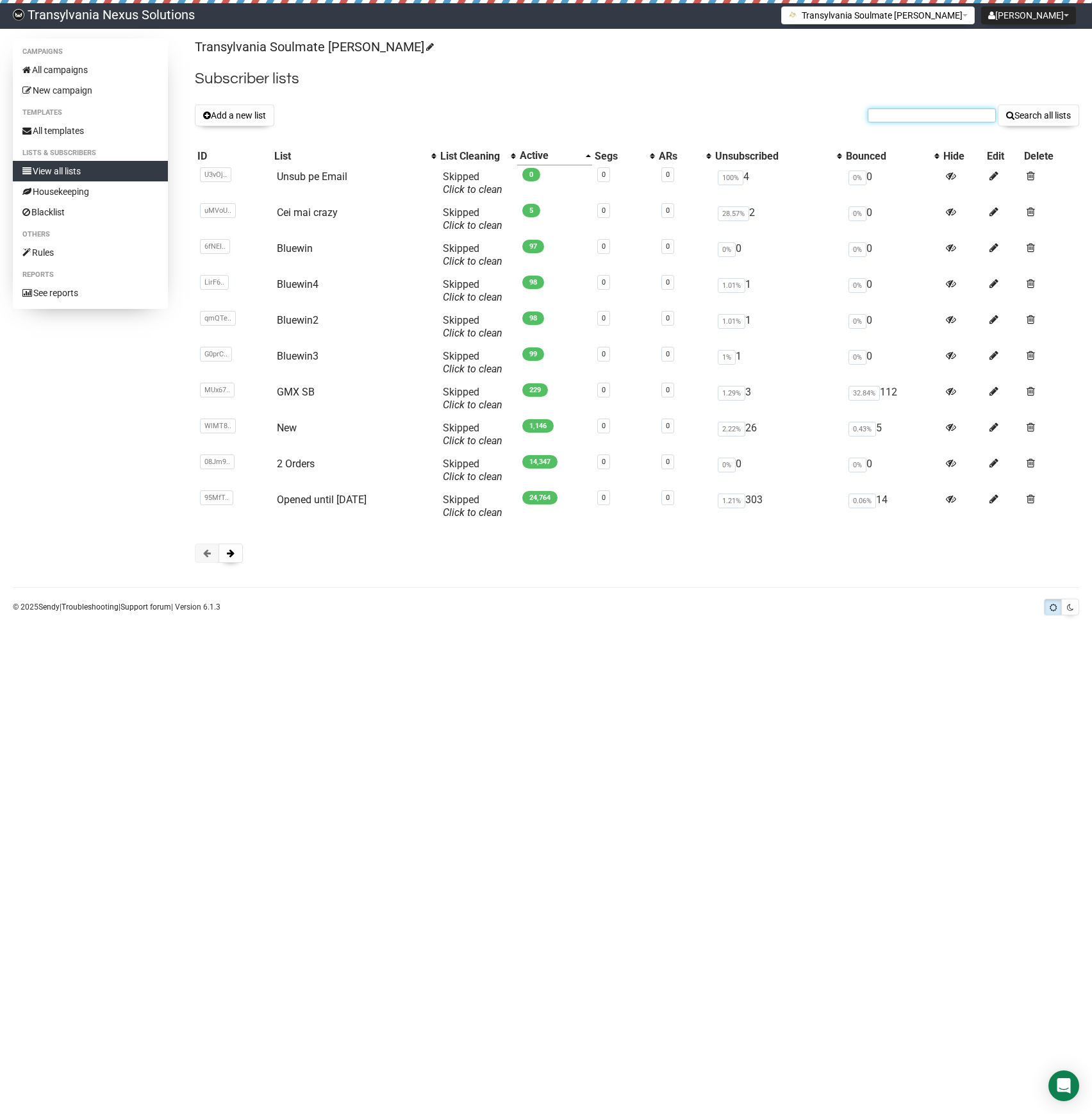
click at [914, 114] on input "text" at bounding box center [932, 115] width 128 height 14
paste input "chrissy.neururer96@outlook.com"
type input "chrissy.neururer96@outlook.com"
click at [1036, 119] on button "Search all lists" at bounding box center [1039, 115] width 82 height 22
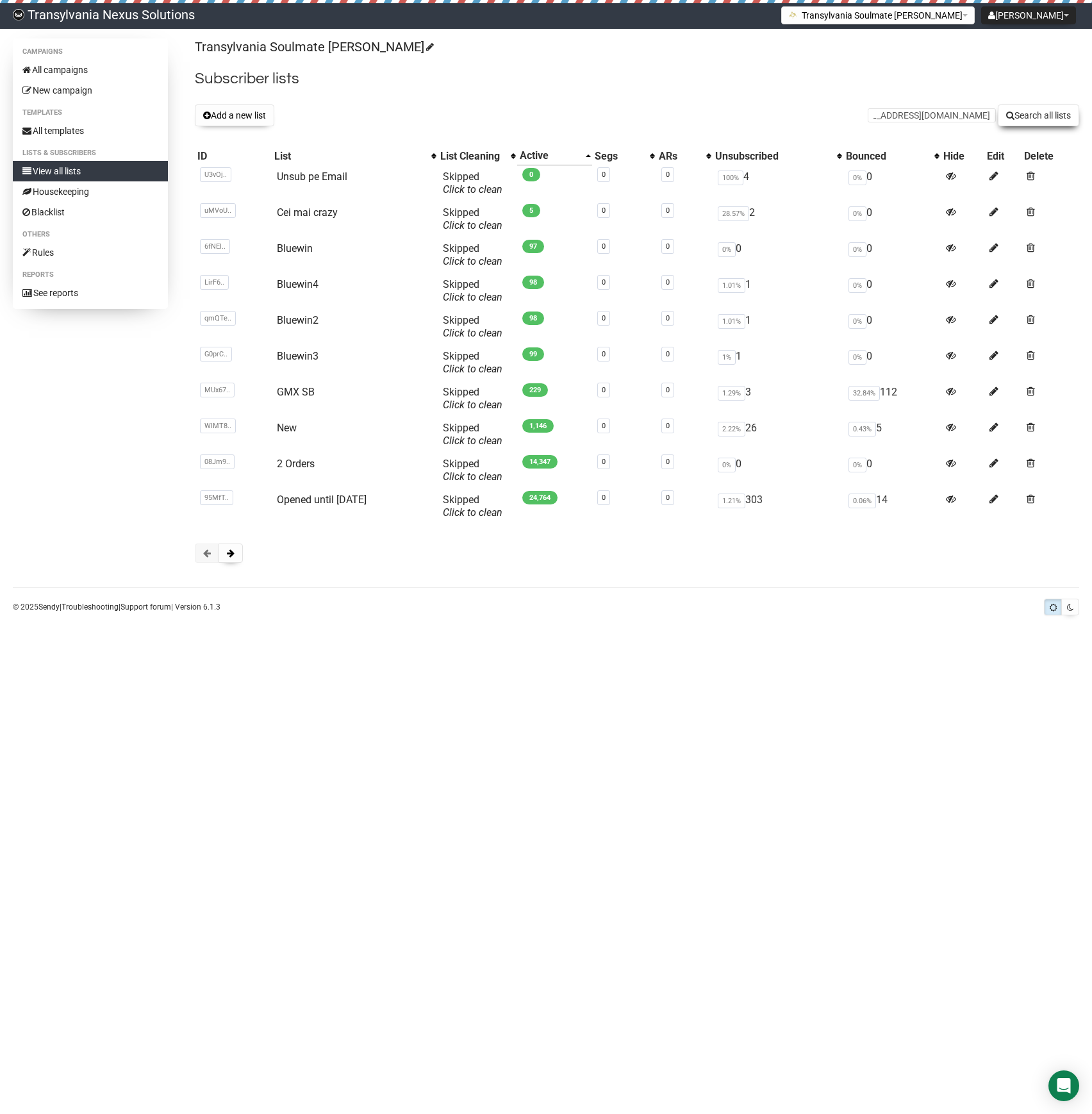
scroll to position [0, 0]
click at [276, 391] on link "GMX SB" at bounding box center [295, 391] width 38 height 12
click at [901, 121] on input "text" at bounding box center [927, 115] width 128 height 14
type input "tarean.alexandru80"
click at [1033, 119] on button "Search all lists" at bounding box center [1035, 115] width 82 height 22
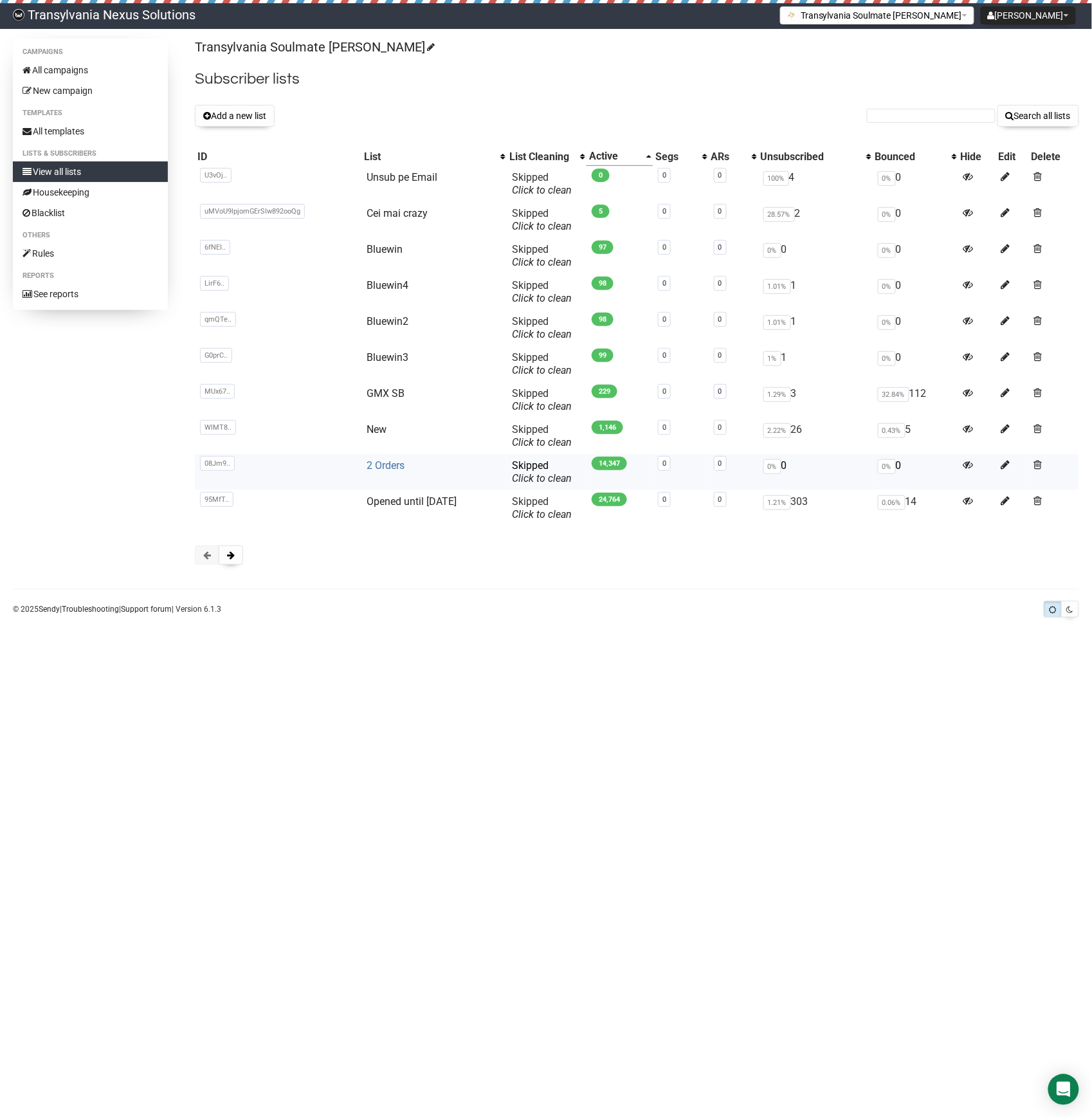
click at [387, 467] on link "2 Orders" at bounding box center [385, 465] width 38 height 12
click at [365, 464] on link "2 Orders" at bounding box center [380, 465] width 38 height 12
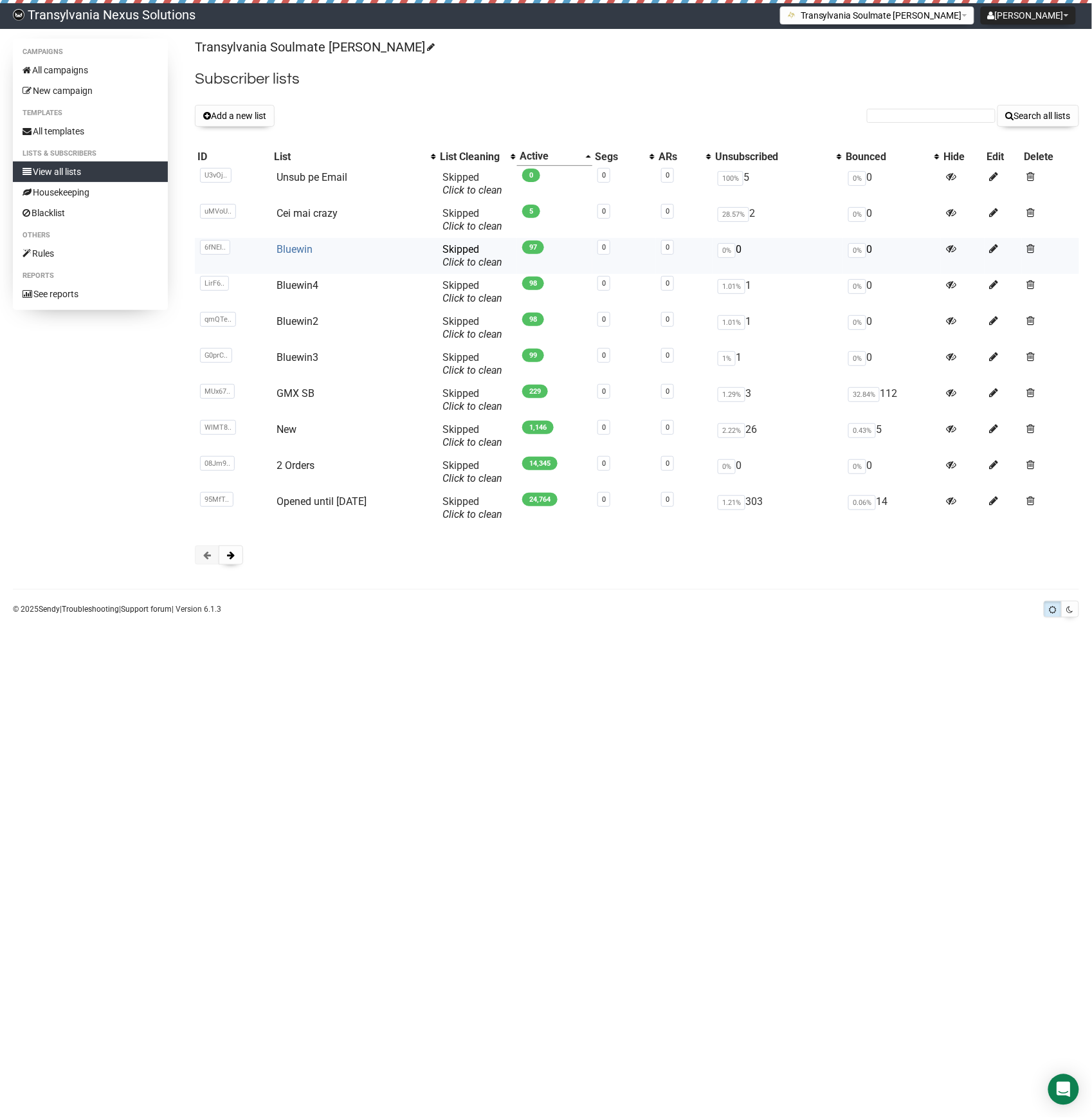
click at [296, 252] on link "Bluewin" at bounding box center [295, 249] width 36 height 12
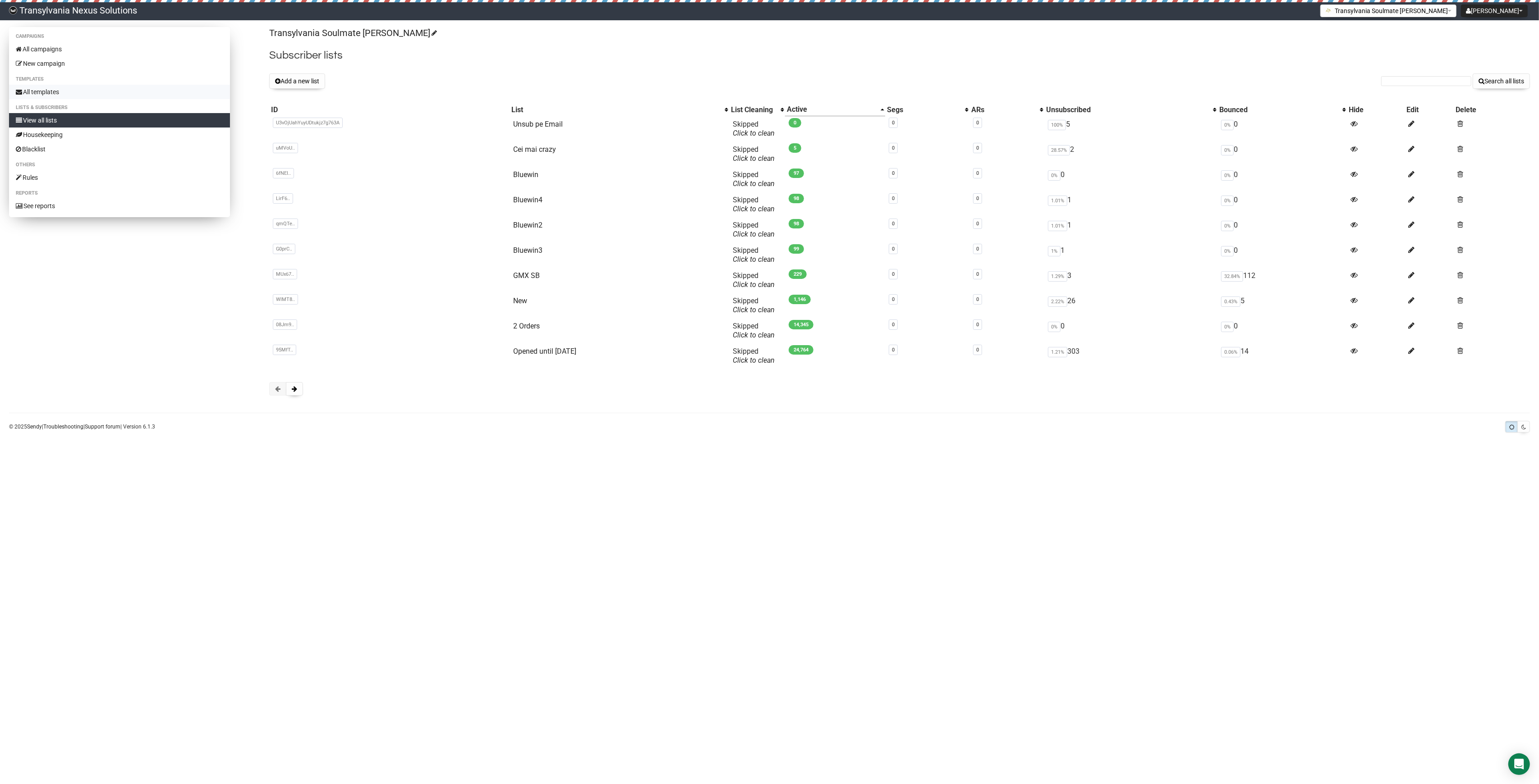
click at [29, 97] on link "All templates" at bounding box center [119, 92] width 221 height 14
